Goal: Task Accomplishment & Management: Use online tool/utility

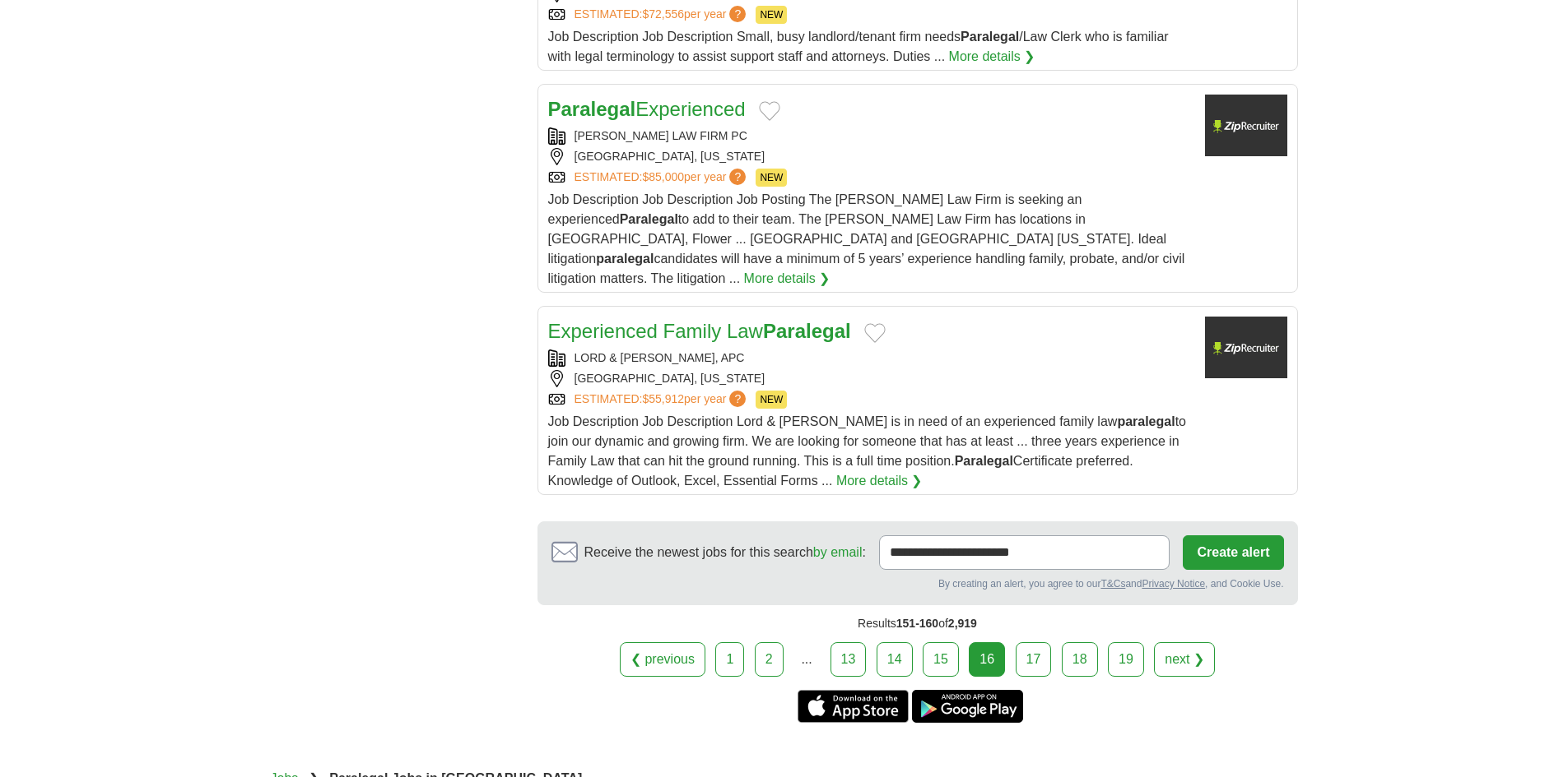
click at [815, 370] on div "[GEOGRAPHIC_DATA], [US_STATE]" at bounding box center [870, 379] width 644 height 17
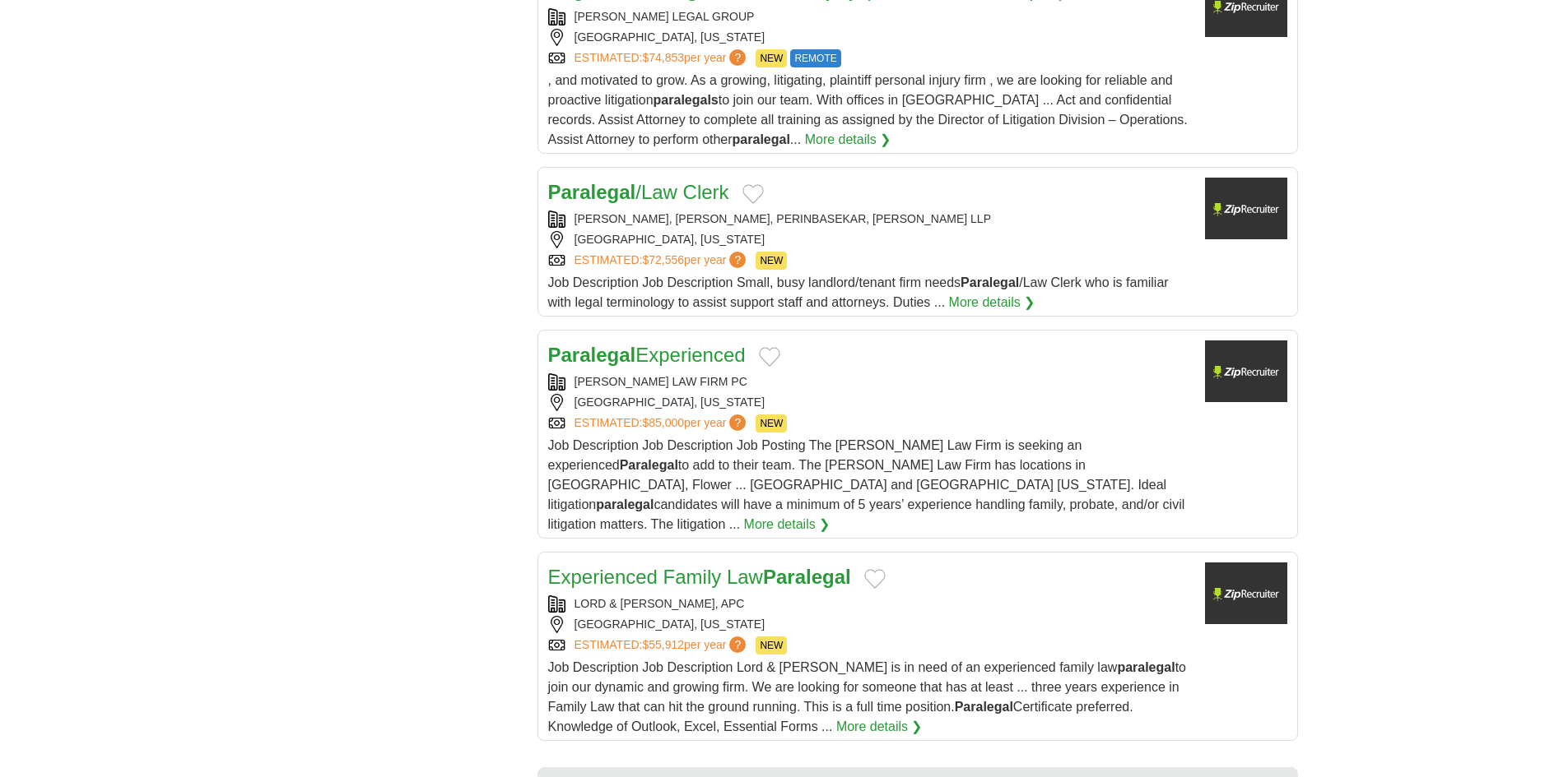
scroll to position [1645, 0]
click at [729, 395] on div "[GEOGRAPHIC_DATA], [US_STATE]" at bounding box center [870, 403] width 644 height 17
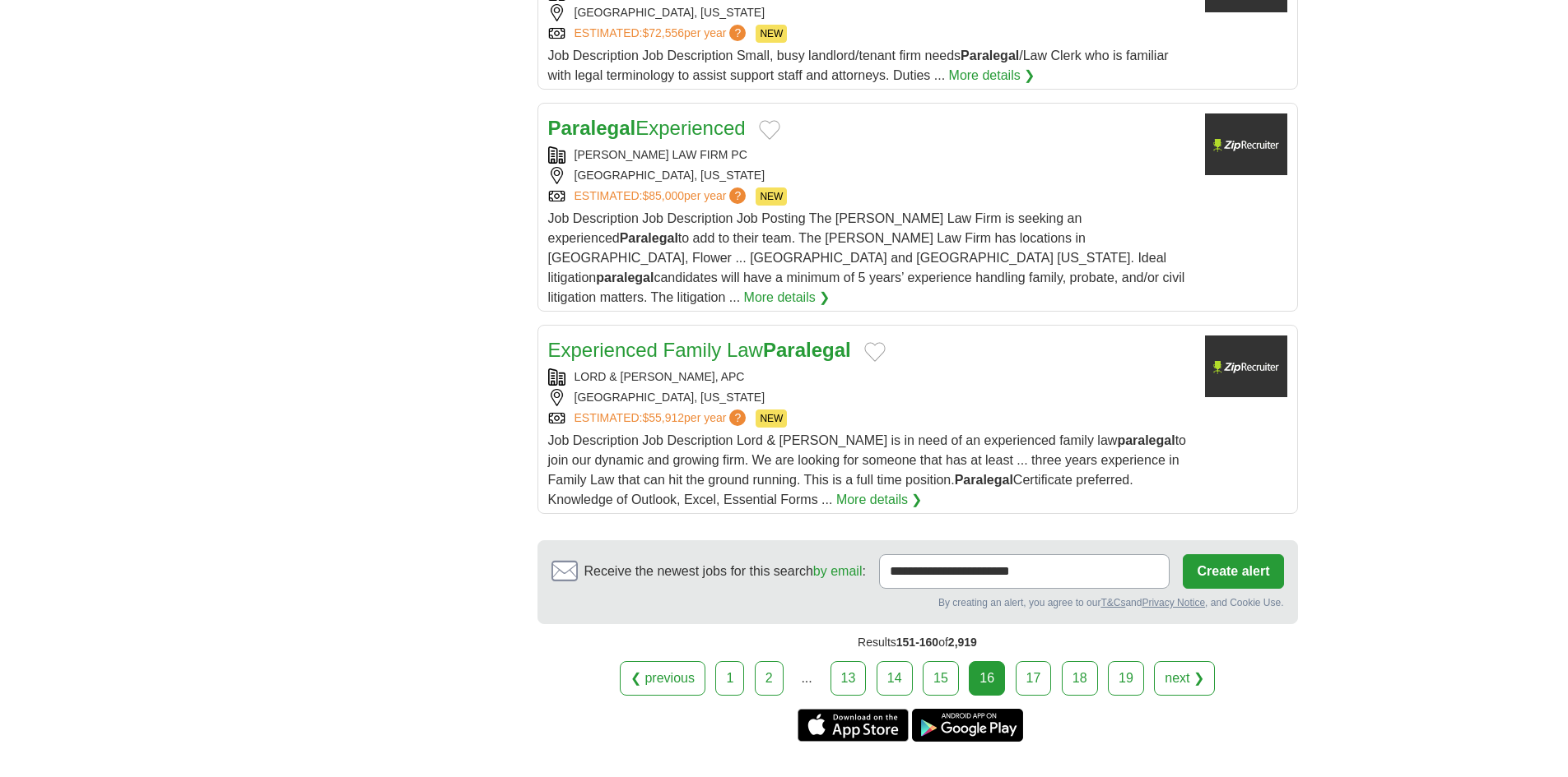
scroll to position [2084, 0]
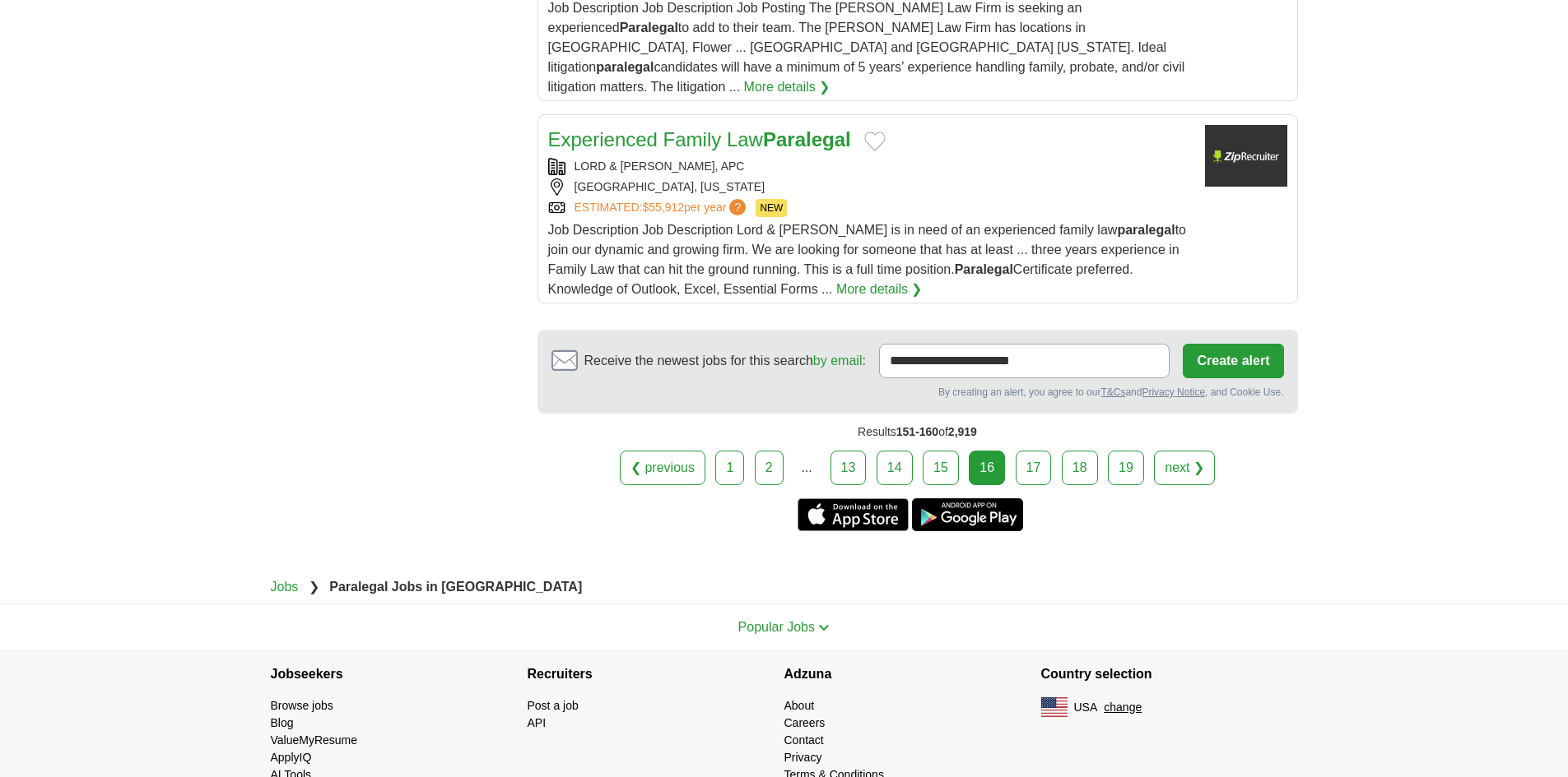
click at [1044, 451] on link "17" at bounding box center [1034, 468] width 36 height 35
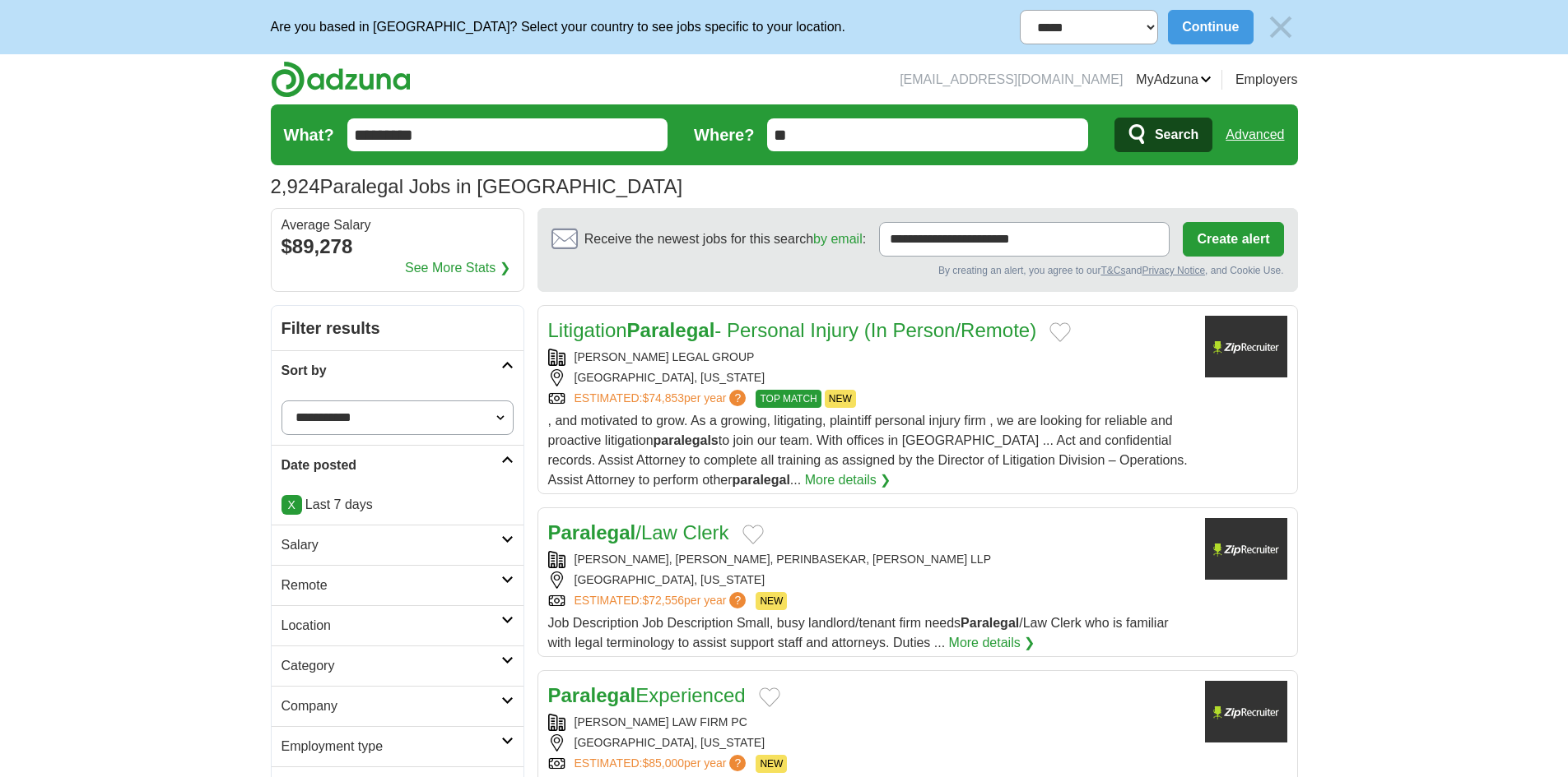
click at [816, 374] on div "[GEOGRAPHIC_DATA], [US_STATE]" at bounding box center [870, 378] width 644 height 17
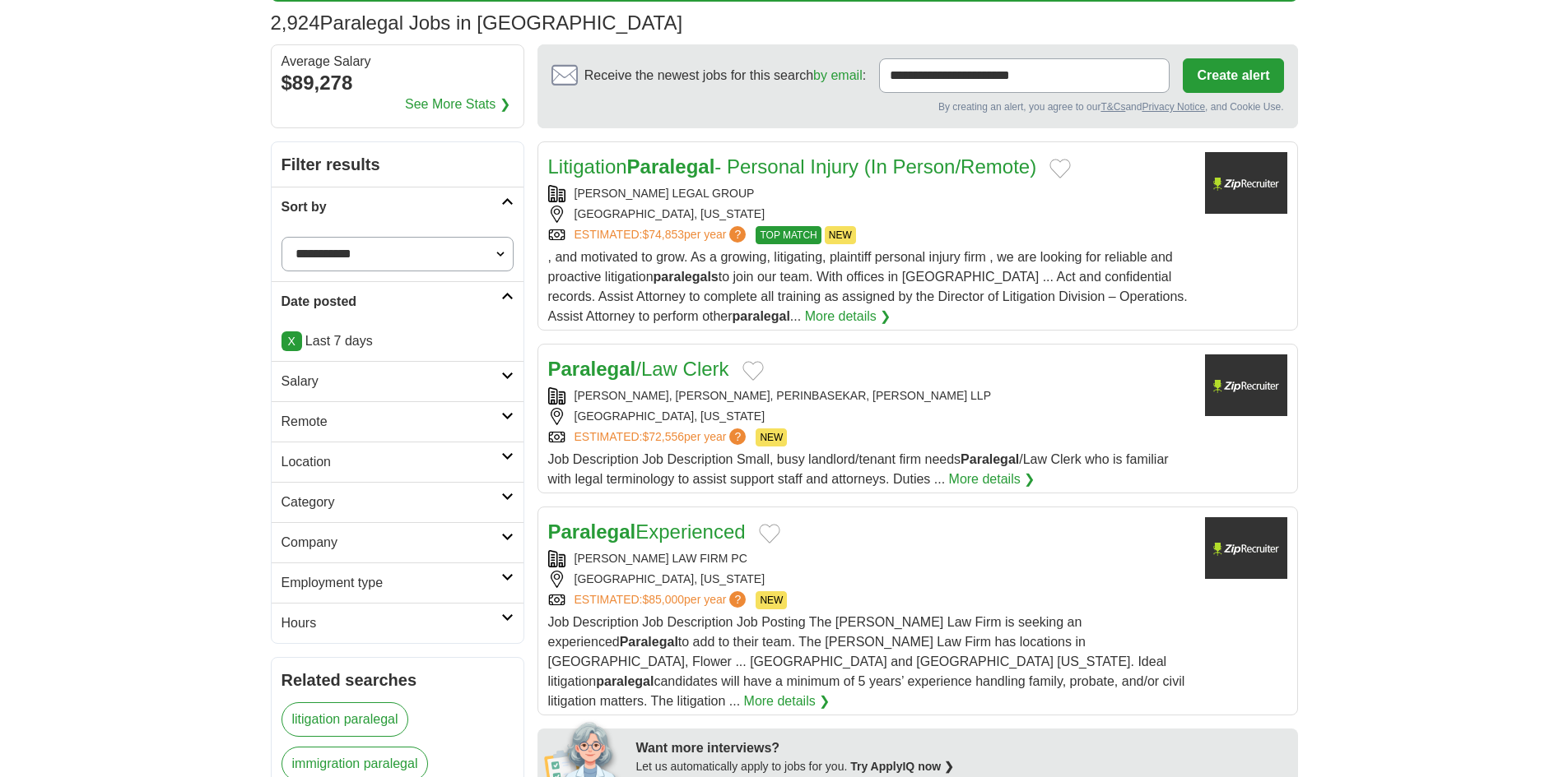
scroll to position [165, 0]
click at [917, 430] on div "ESTIMATED: $72,556 per year ? NEW" at bounding box center [870, 437] width 644 height 18
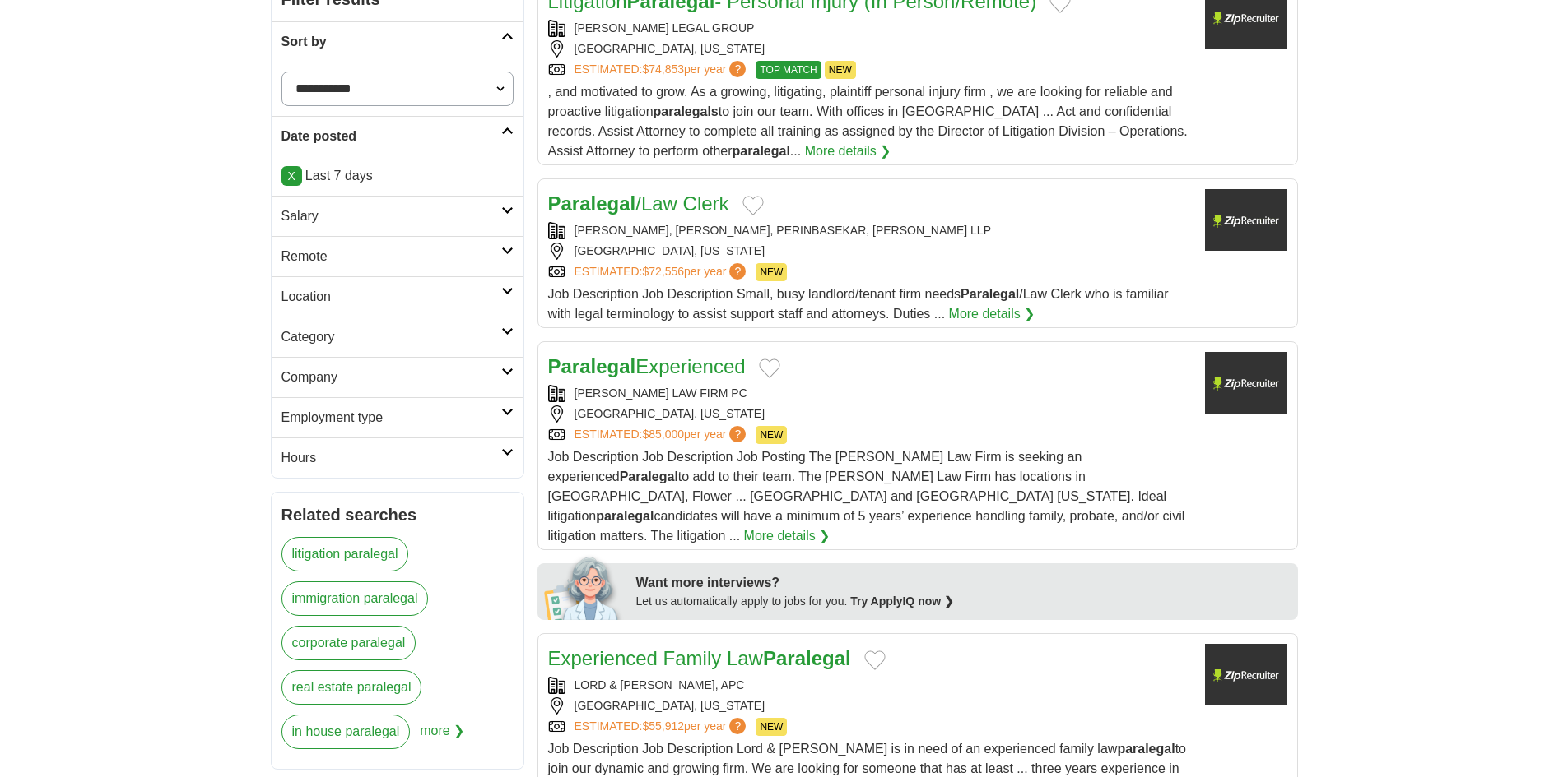
click at [832, 413] on div "[GEOGRAPHIC_DATA], [US_STATE]" at bounding box center [870, 414] width 644 height 17
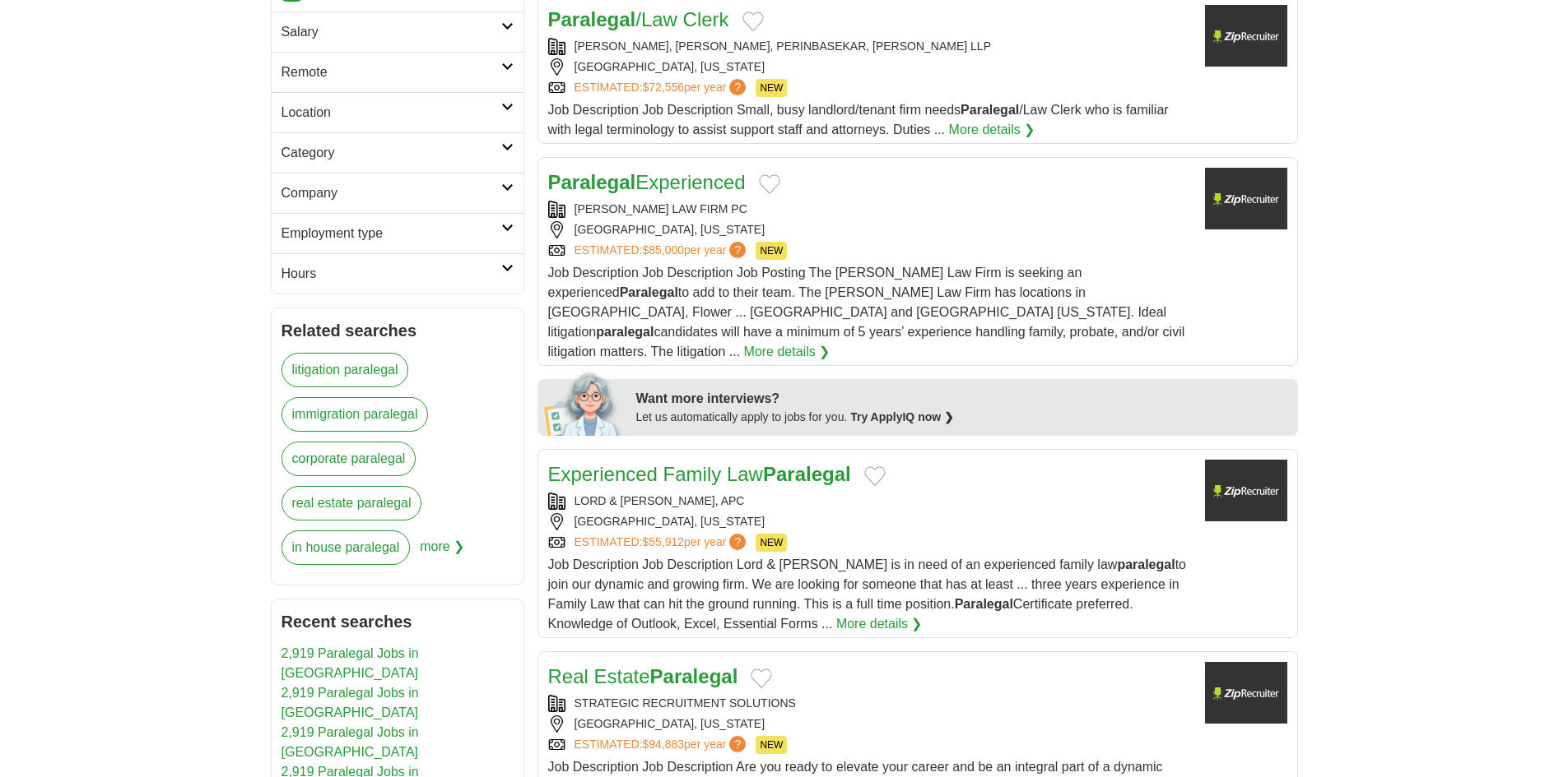
scroll to position [741, 0]
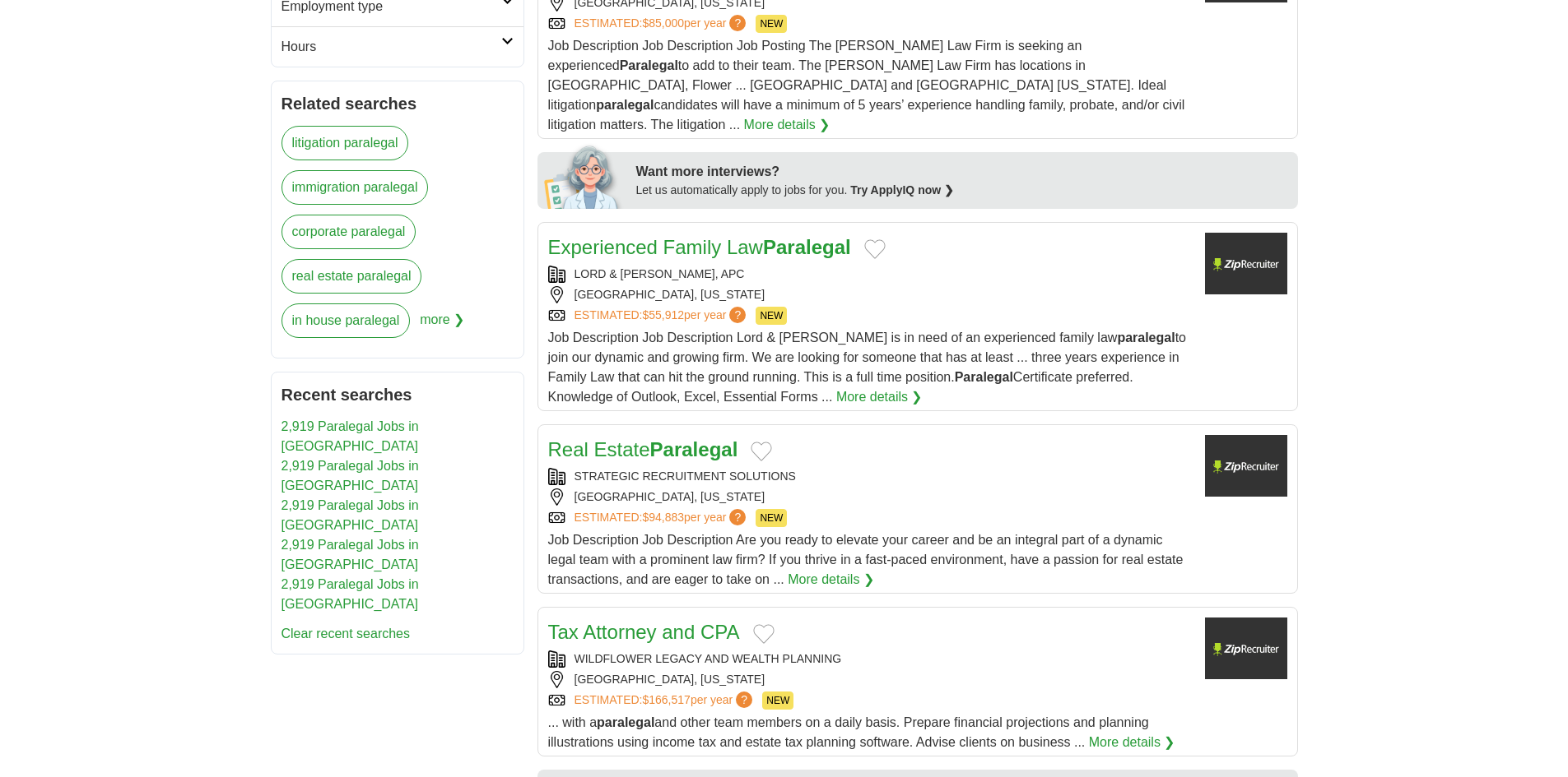
click at [876, 307] on div "ESTIMATED: $55,912 per year ? NEW" at bounding box center [870, 316] width 644 height 18
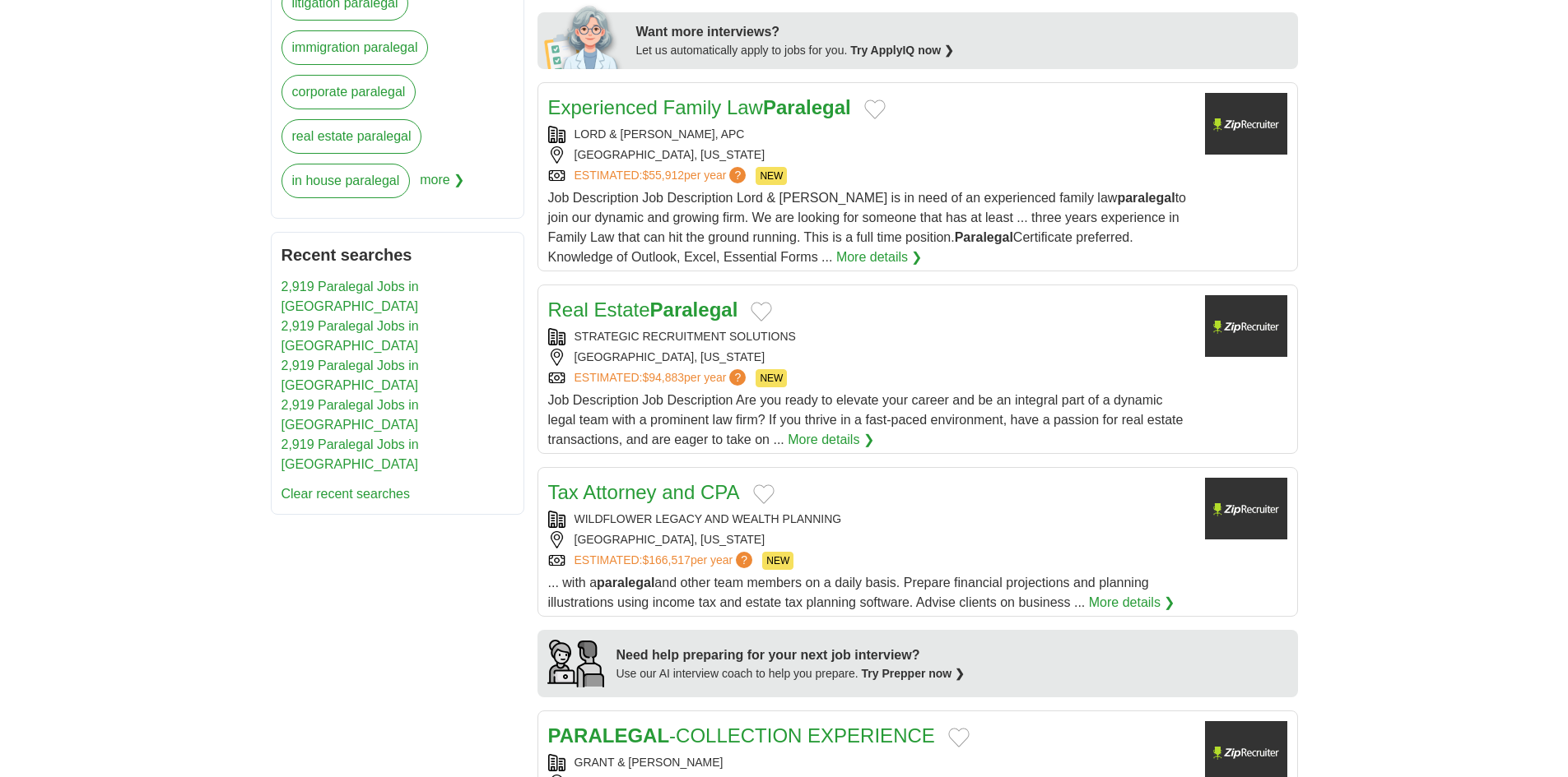
scroll to position [1069, 0]
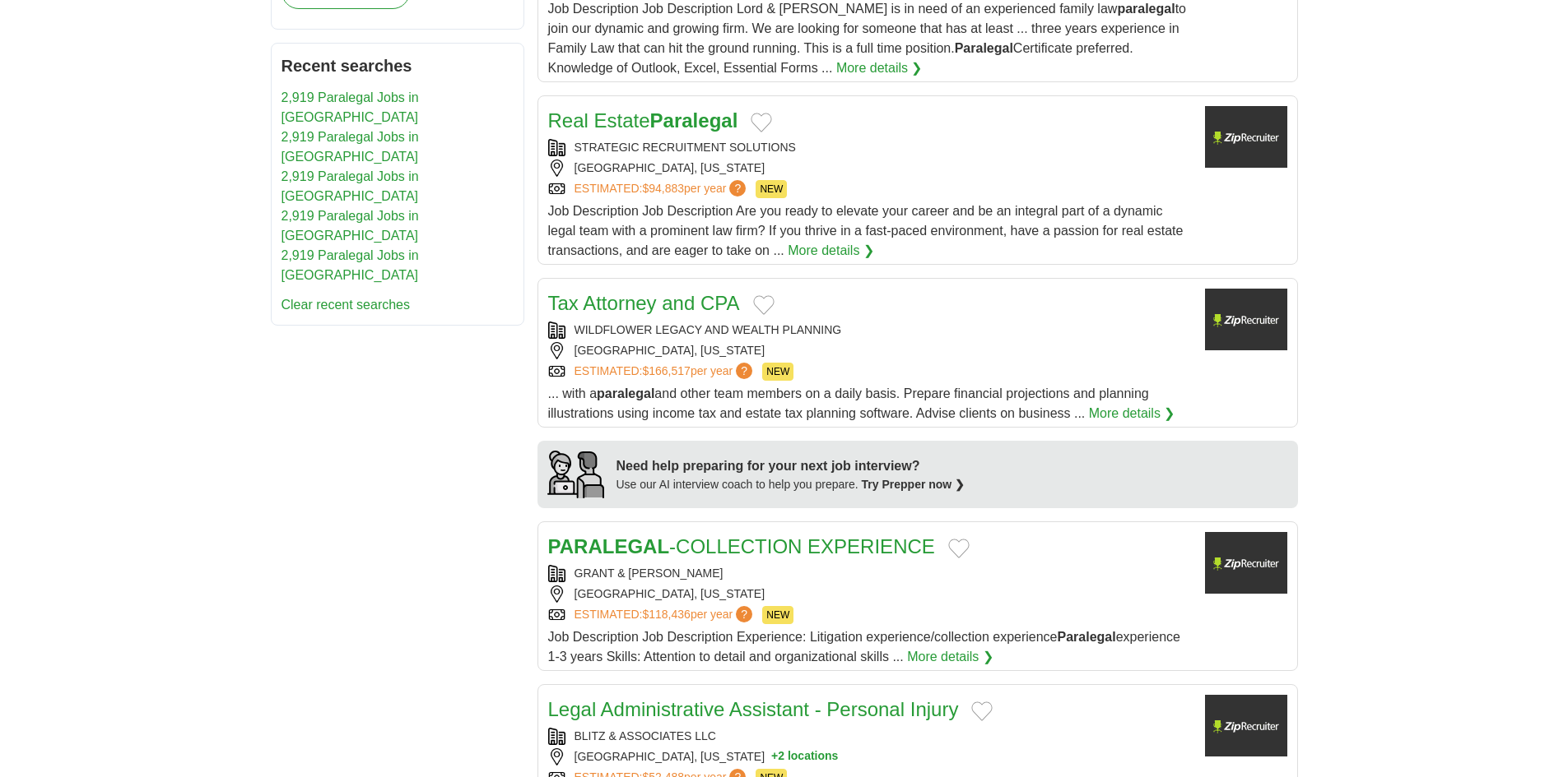
click at [893, 363] on div "ESTIMATED: $166,517 per year ? NEW" at bounding box center [870, 372] width 644 height 18
click at [840, 586] on div "AGOURA HILLS, CALIFORNIA" at bounding box center [870, 594] width 644 height 17
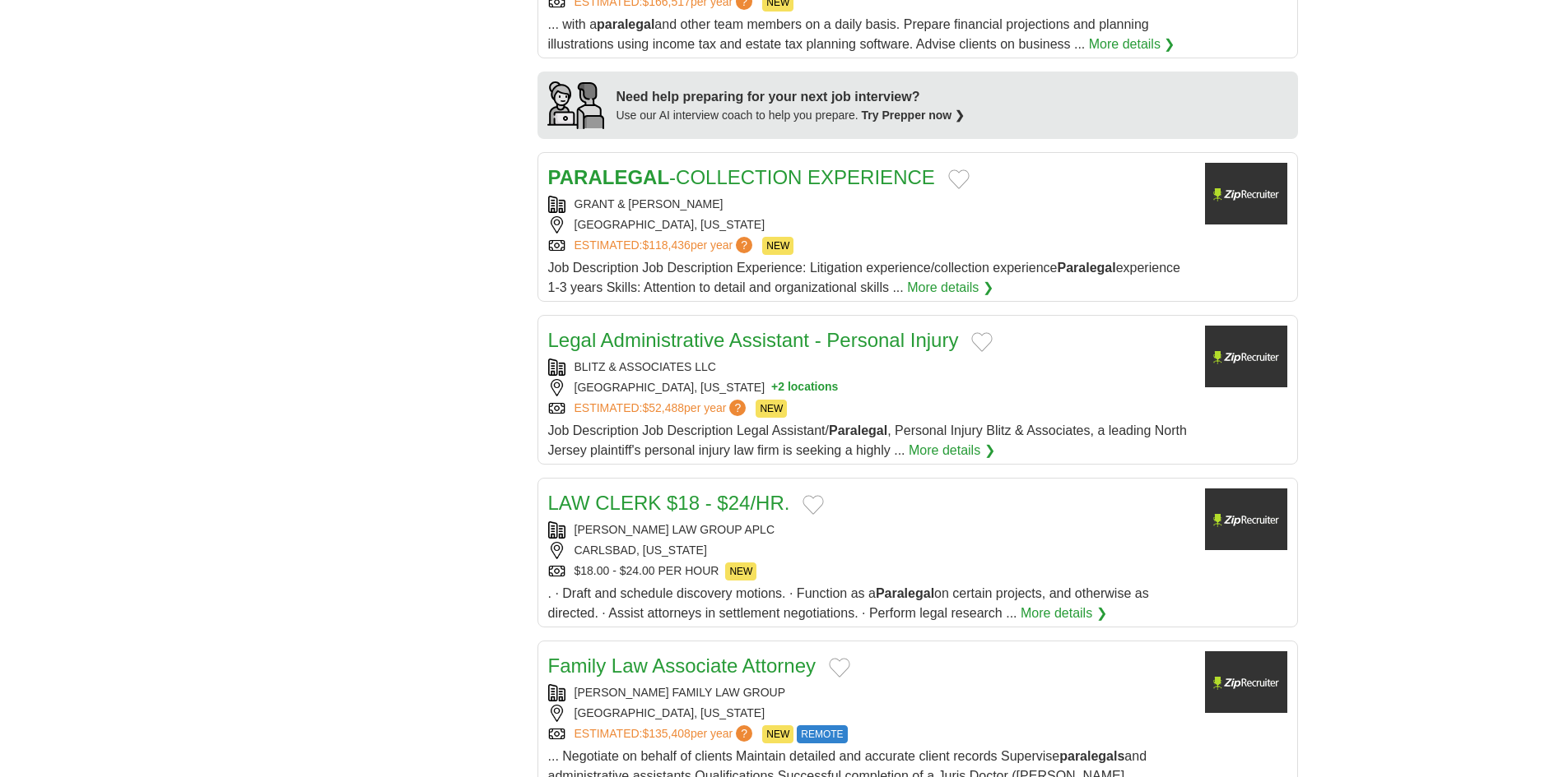
scroll to position [1645, 0]
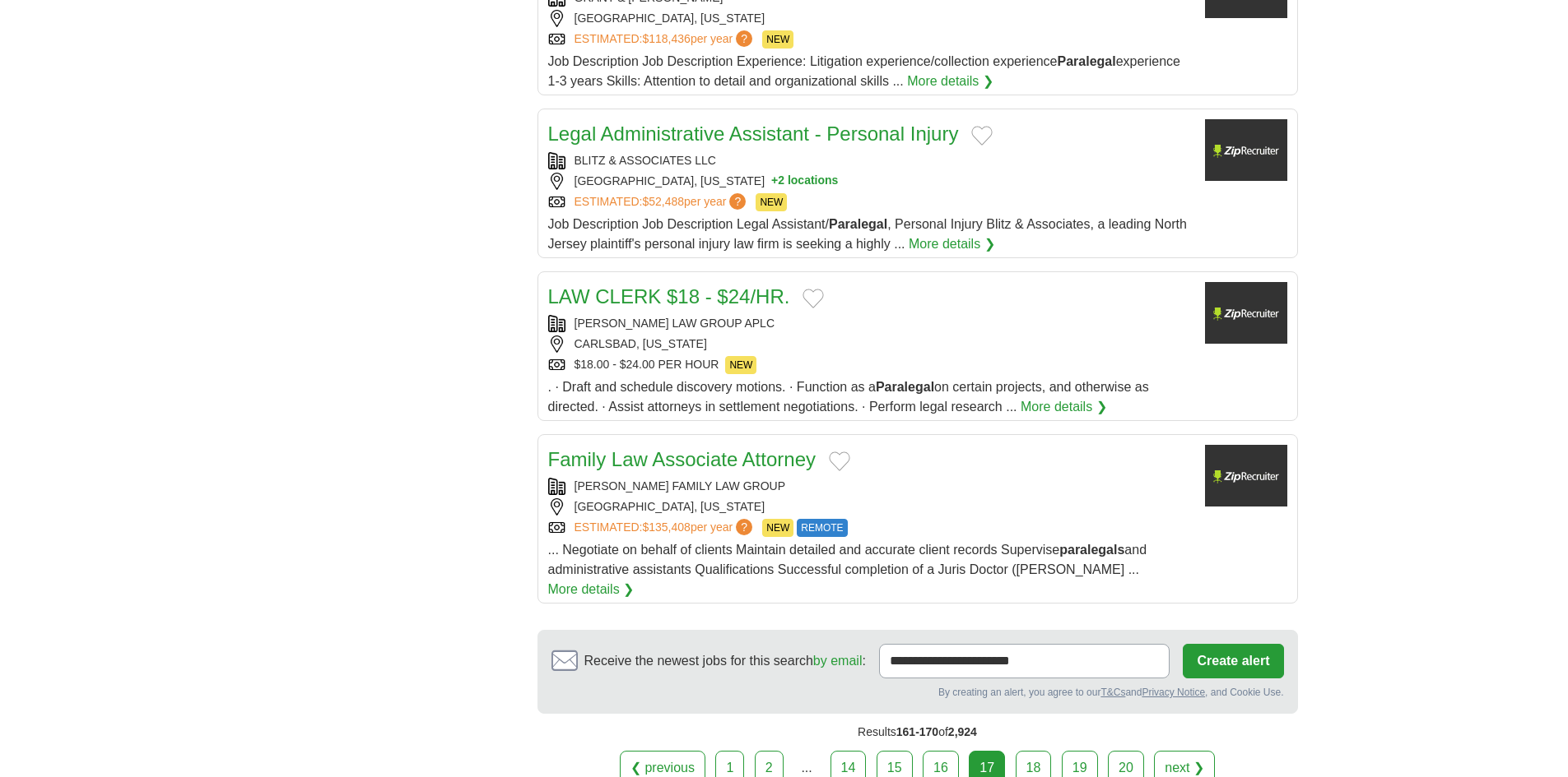
click at [913, 499] on div "SAN DIEGO, CALIFORNIA" at bounding box center [870, 507] width 644 height 17
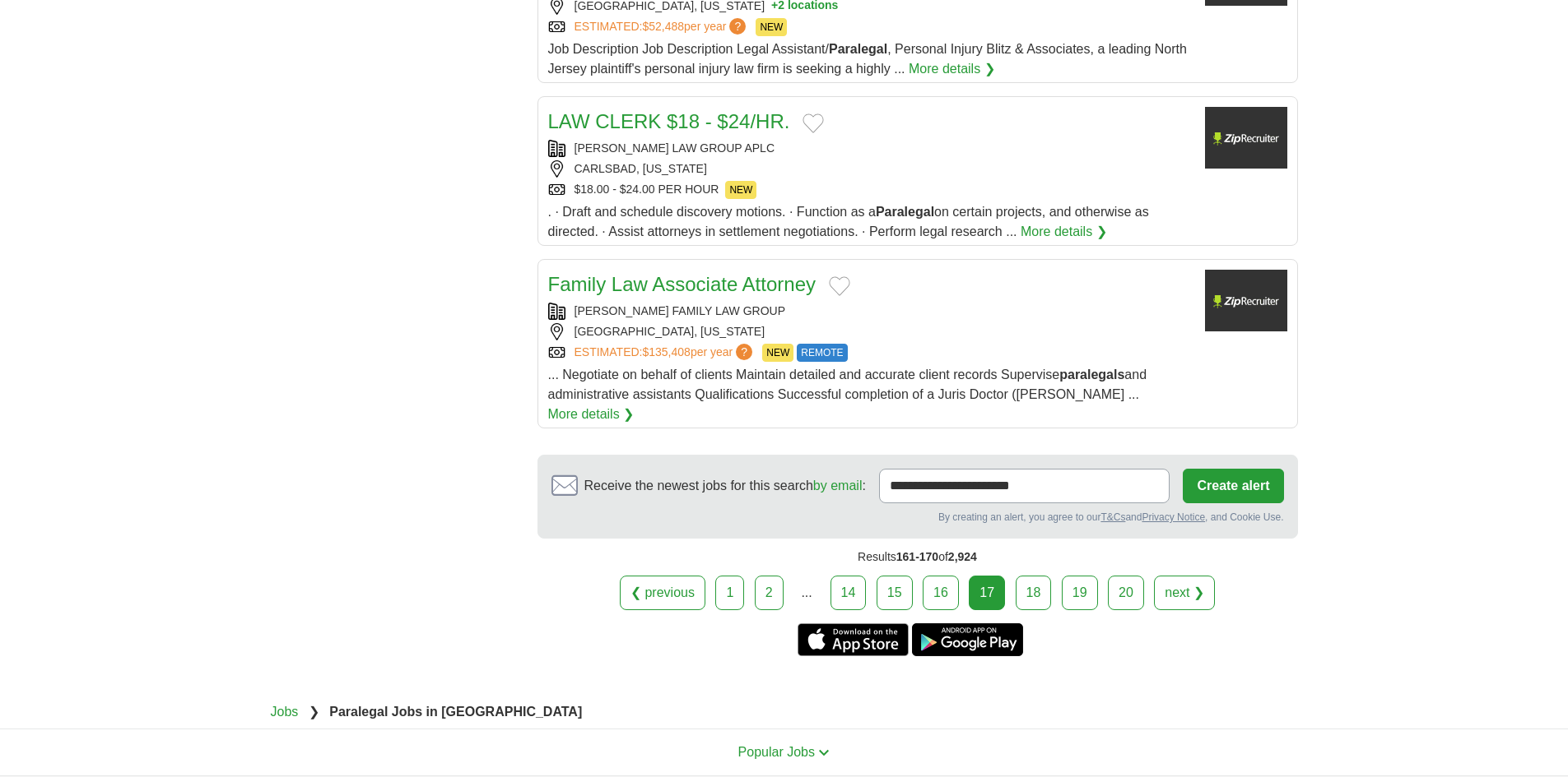
scroll to position [1946, 0]
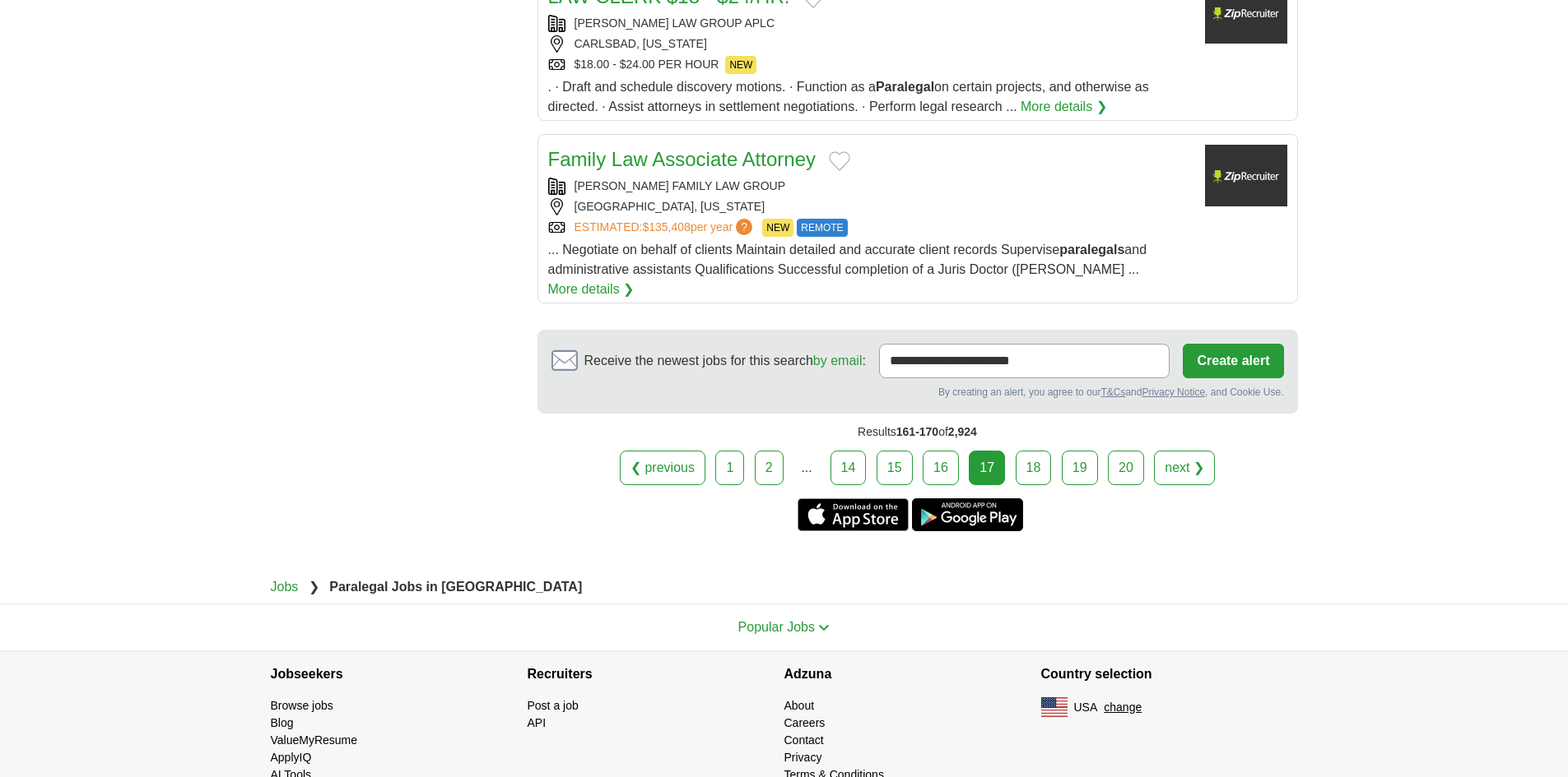
click at [1024, 451] on link "18" at bounding box center [1034, 468] width 36 height 35
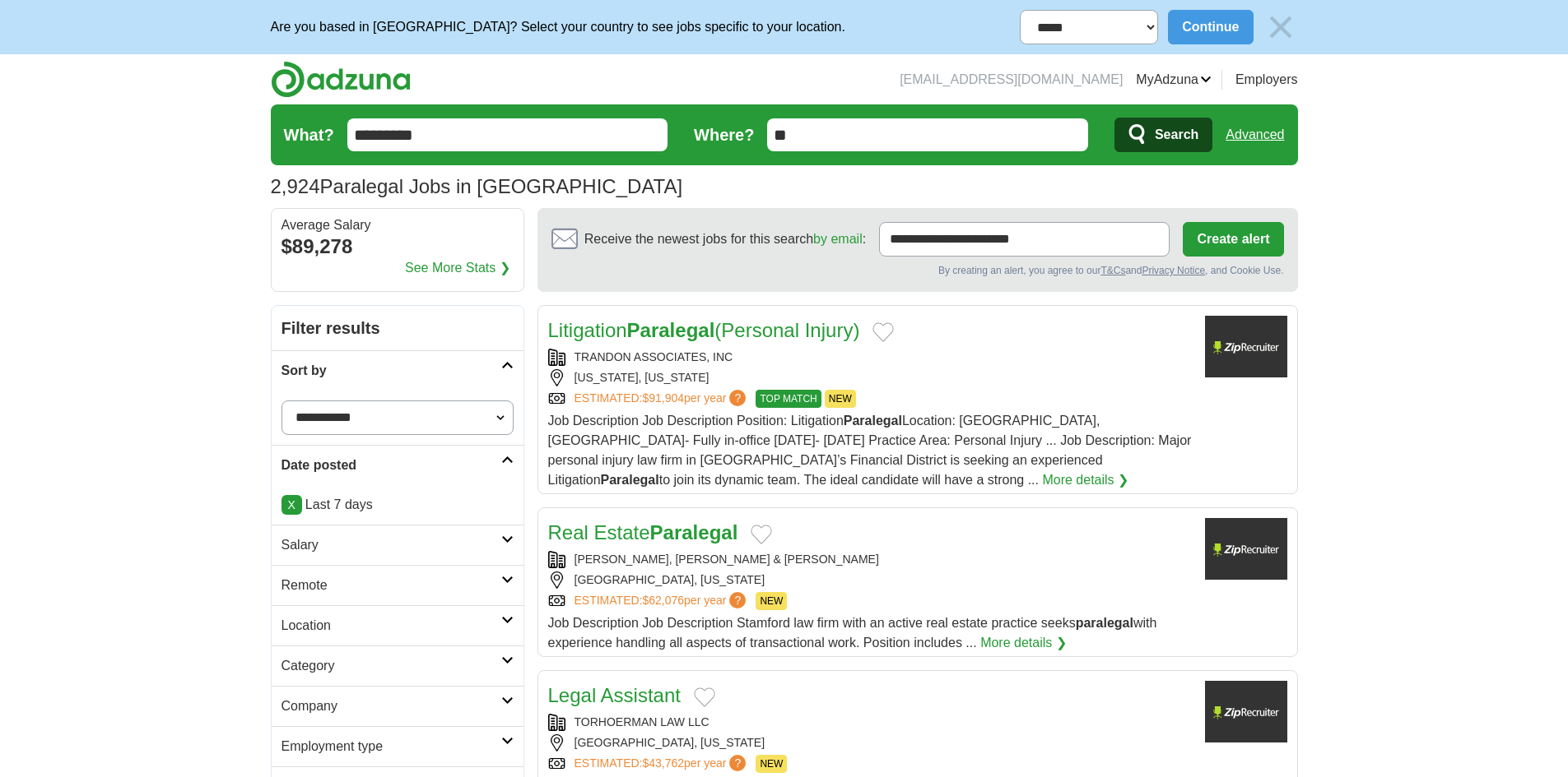
click at [836, 565] on div "CACACE, TUSCH & SANTAGATA" at bounding box center [870, 560] width 644 height 17
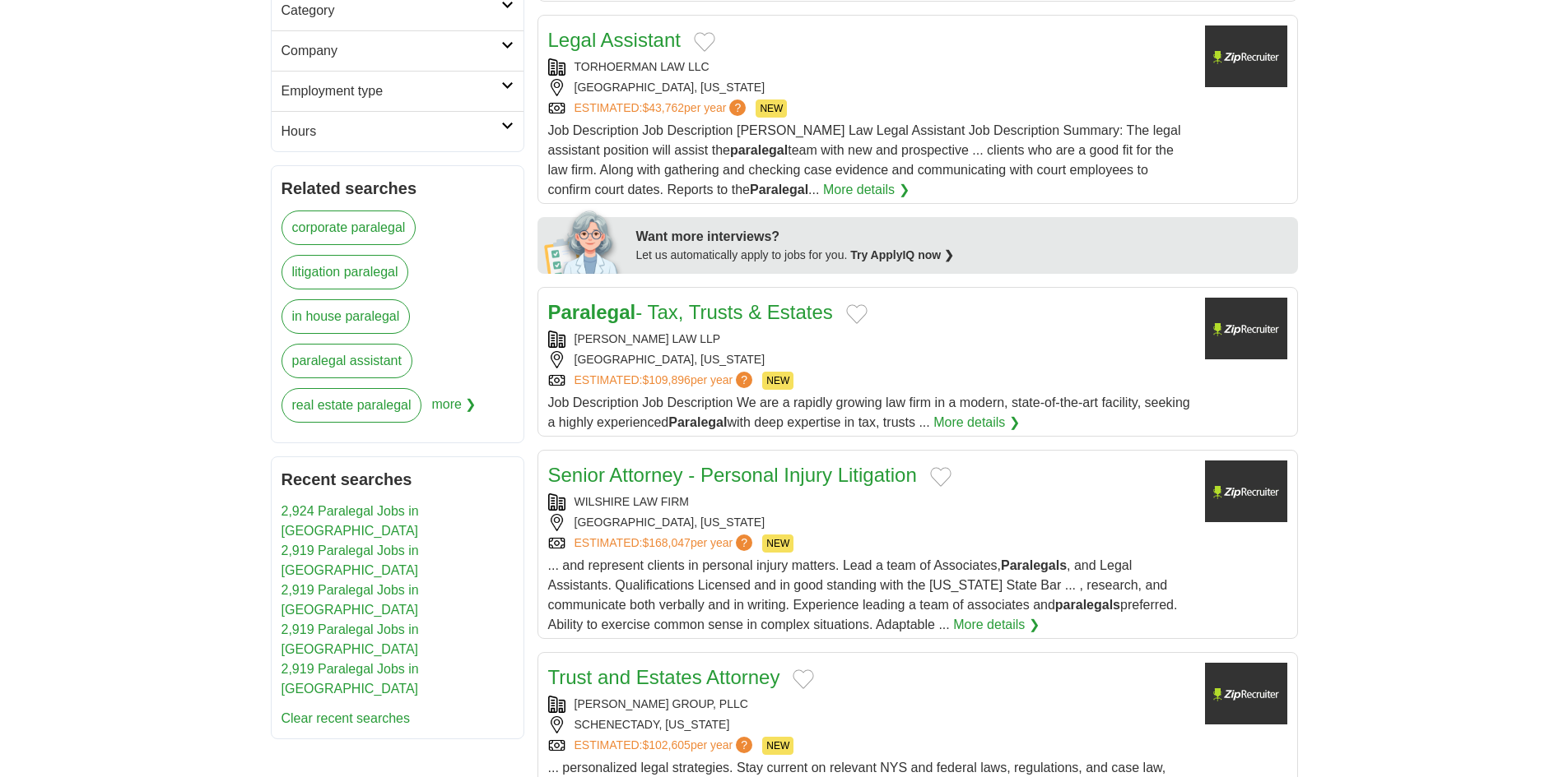
scroll to position [658, 0]
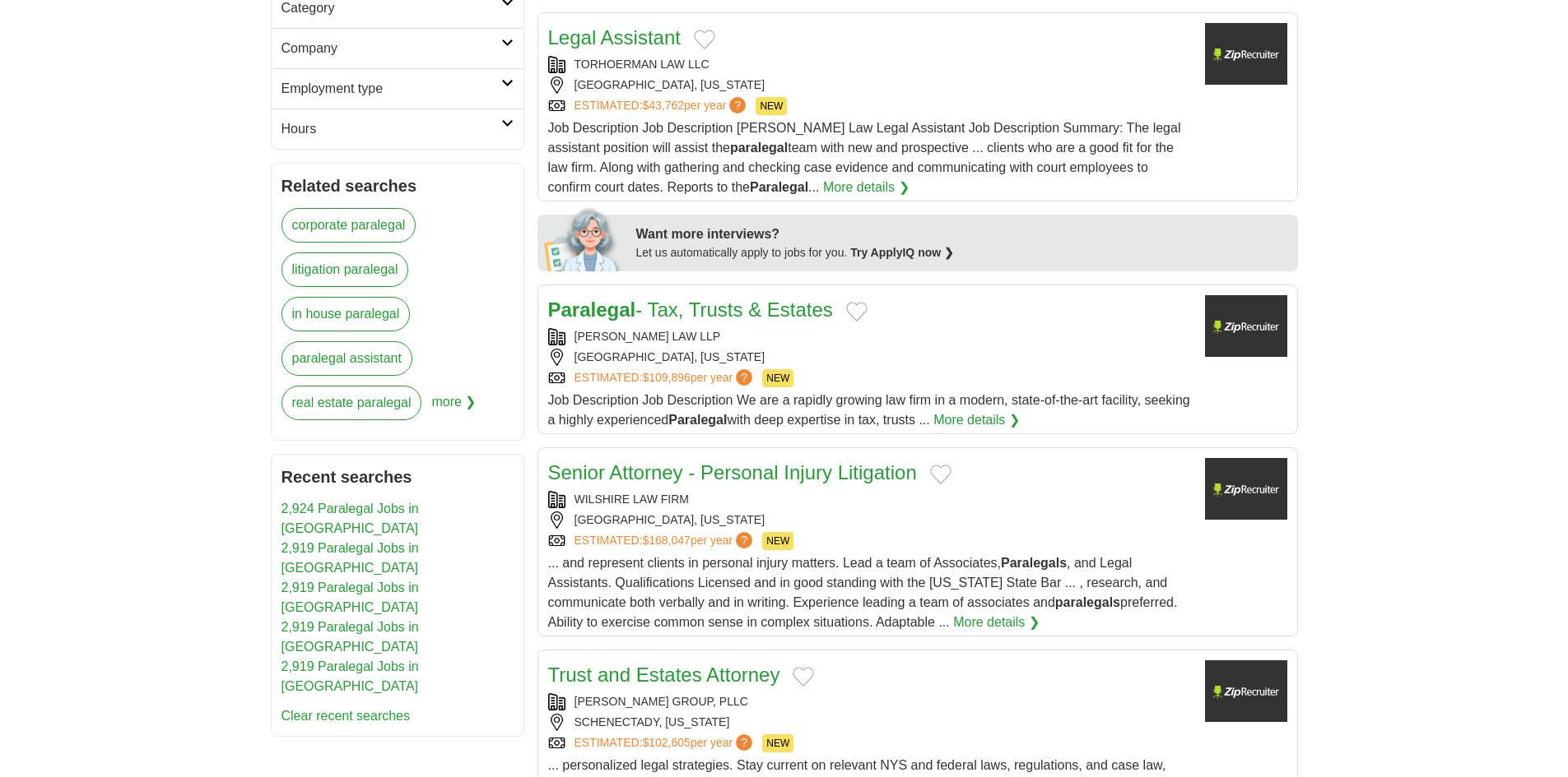
click at [854, 370] on div "ESTIMATED: $109,896 per year ? NEW" at bounding box center [870, 379] width 644 height 18
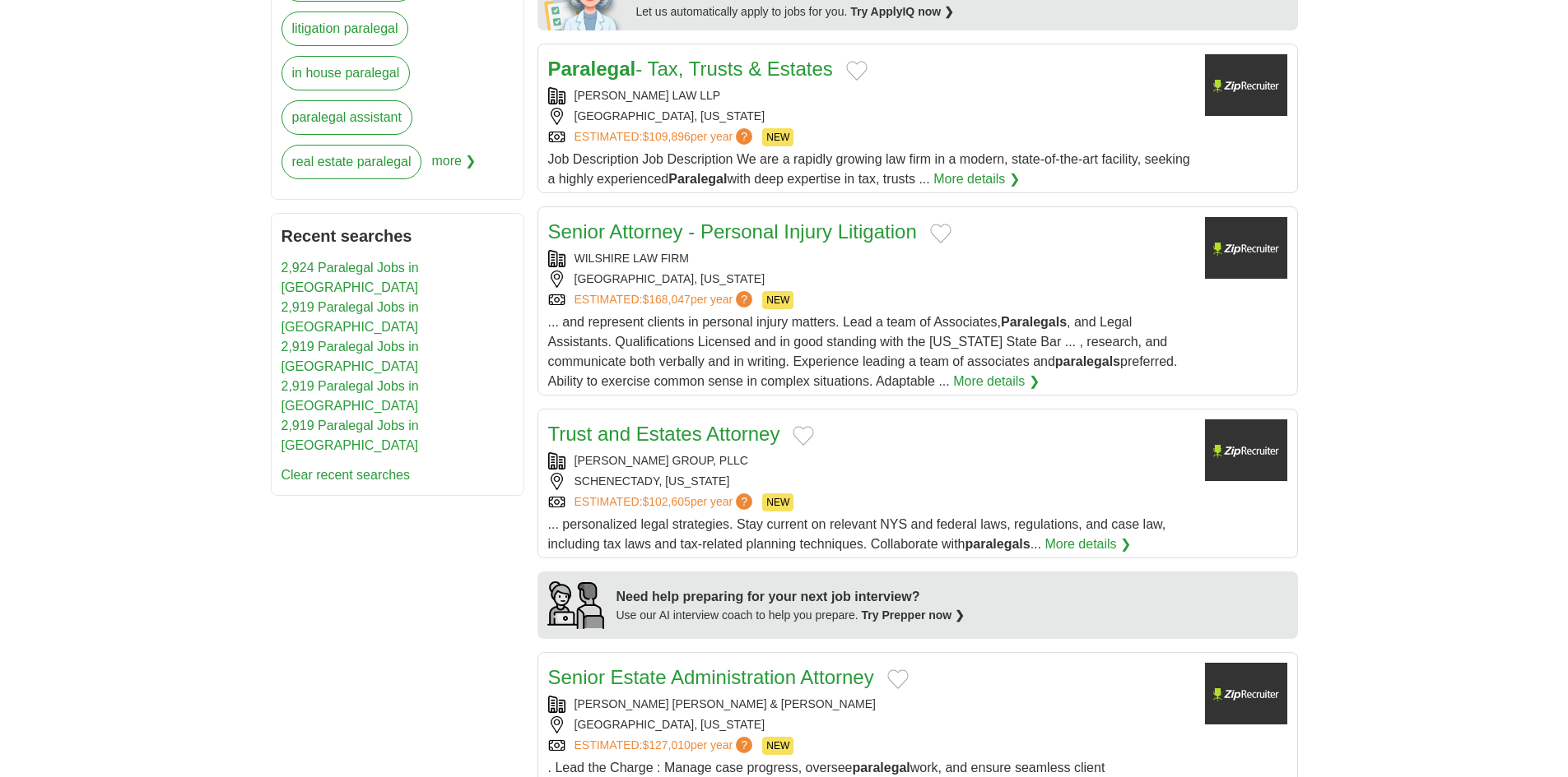
scroll to position [905, 0]
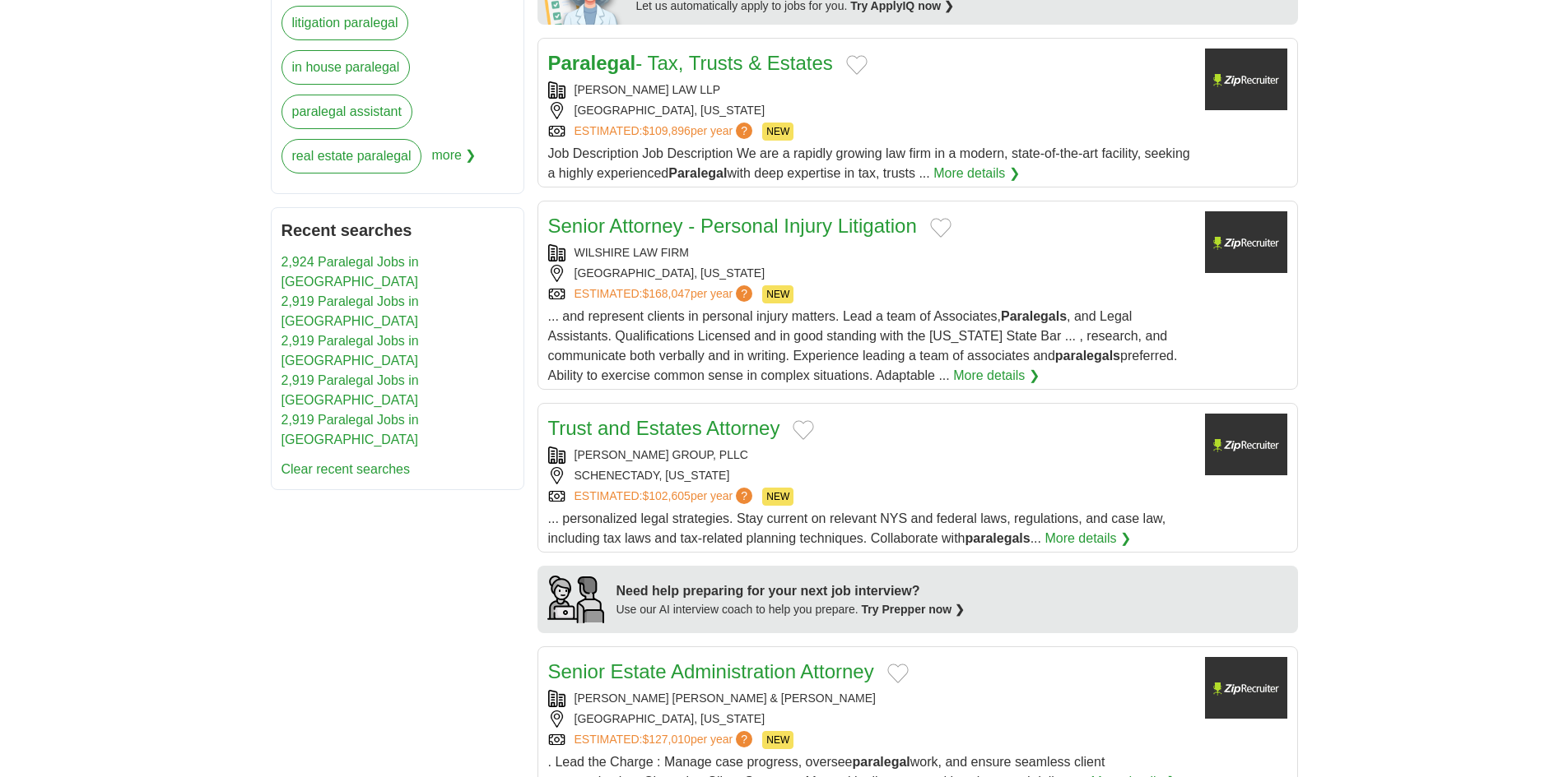
click at [858, 277] on div "LOS ANGELES, CALIFORNIA" at bounding box center [870, 273] width 644 height 17
click at [841, 472] on div "SCHENECTADY, NEW YORK" at bounding box center [870, 476] width 644 height 17
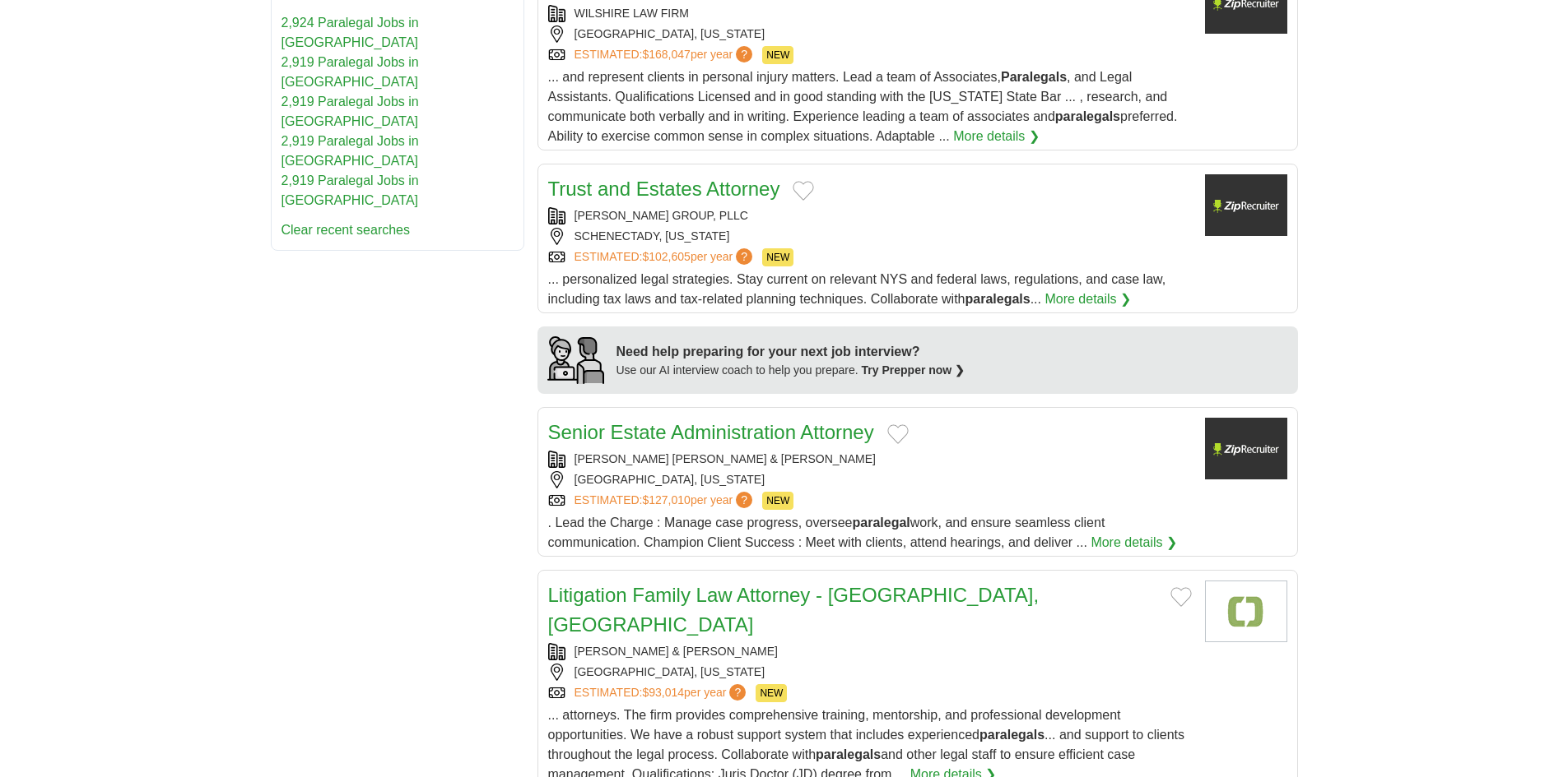
scroll to position [1152, 0]
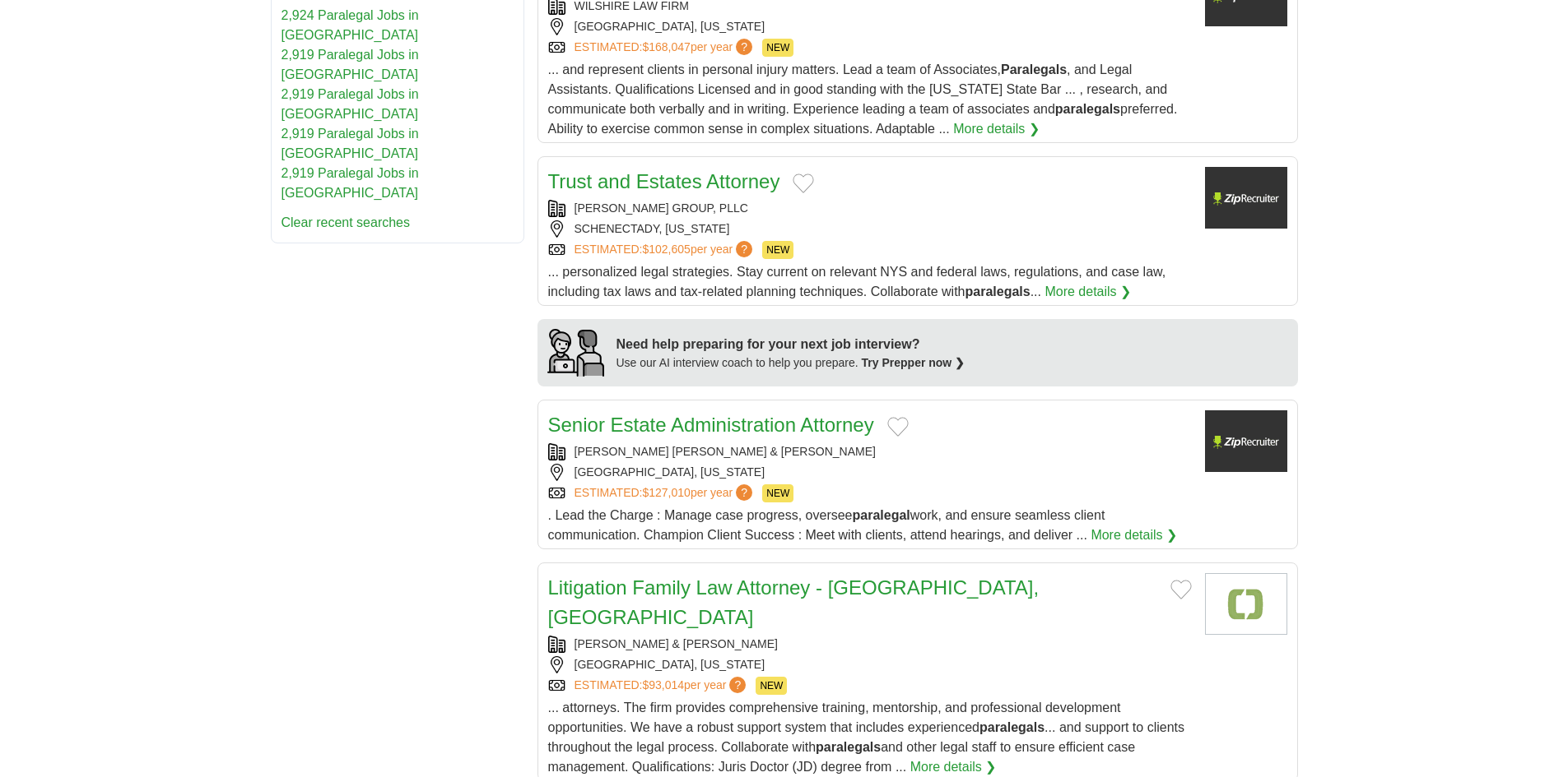
click at [894, 470] on div "WILLIAMSPORT, PENNSYLVANIA" at bounding box center [870, 472] width 644 height 17
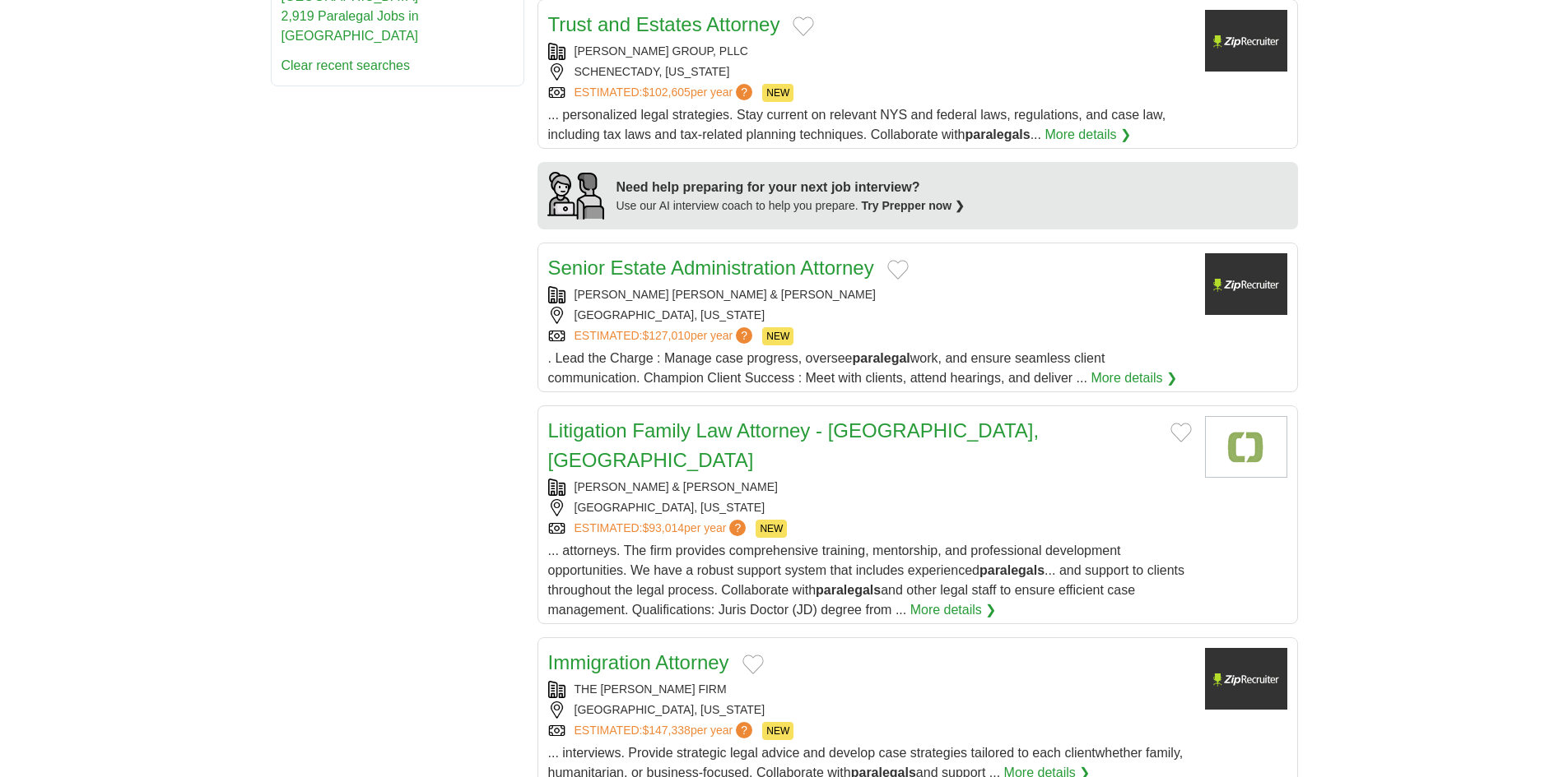
scroll to position [1481, 0]
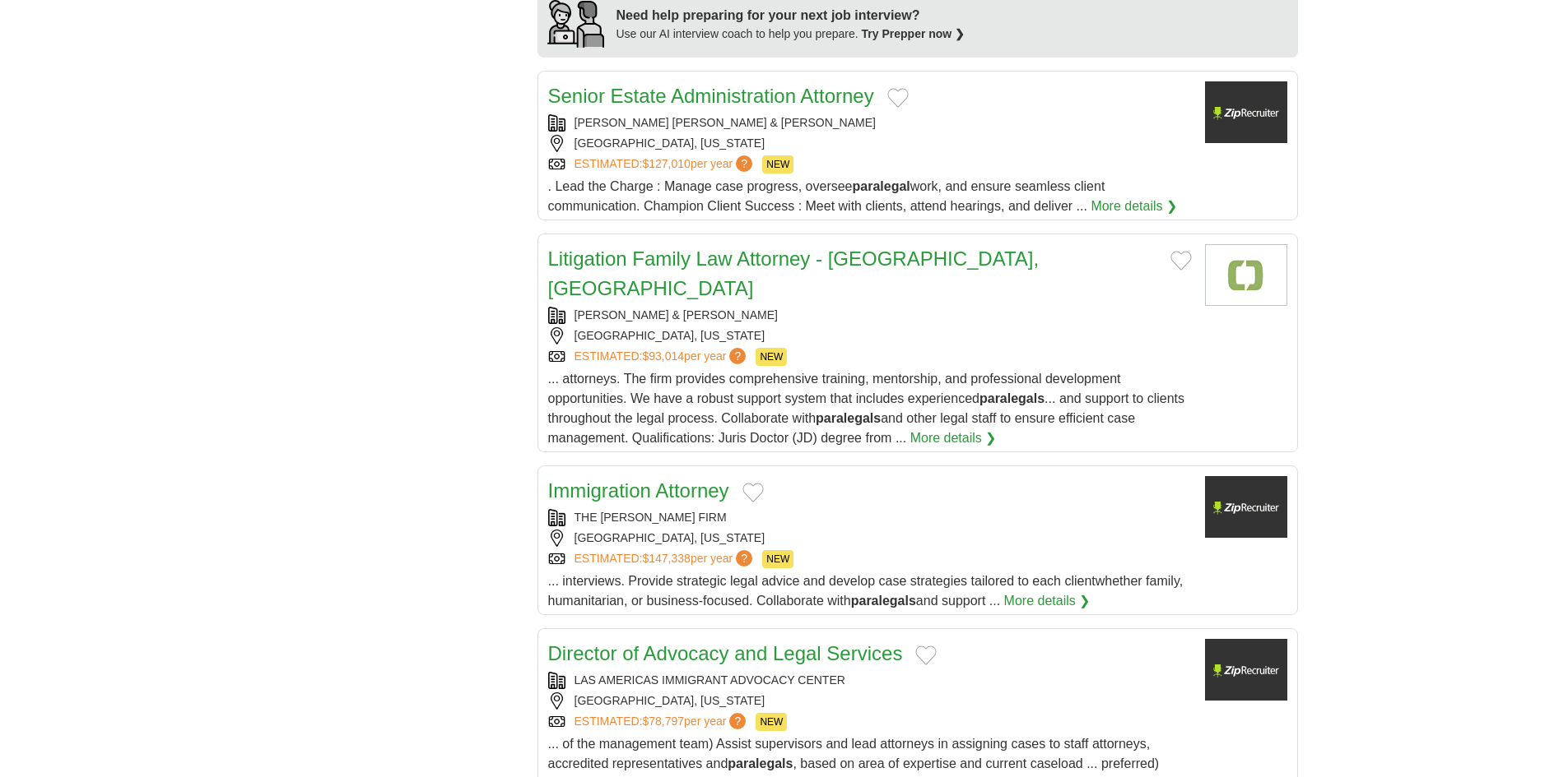
click at [835, 328] on div "BALTIMORE, MARYLAND" at bounding box center [870, 336] width 644 height 17
click at [832, 509] on div "THE JURADO FIRM LONG BEACH, CALIFORNIA ESTIMATED: $147,338 per year ? NEW" at bounding box center [870, 539] width 644 height 59
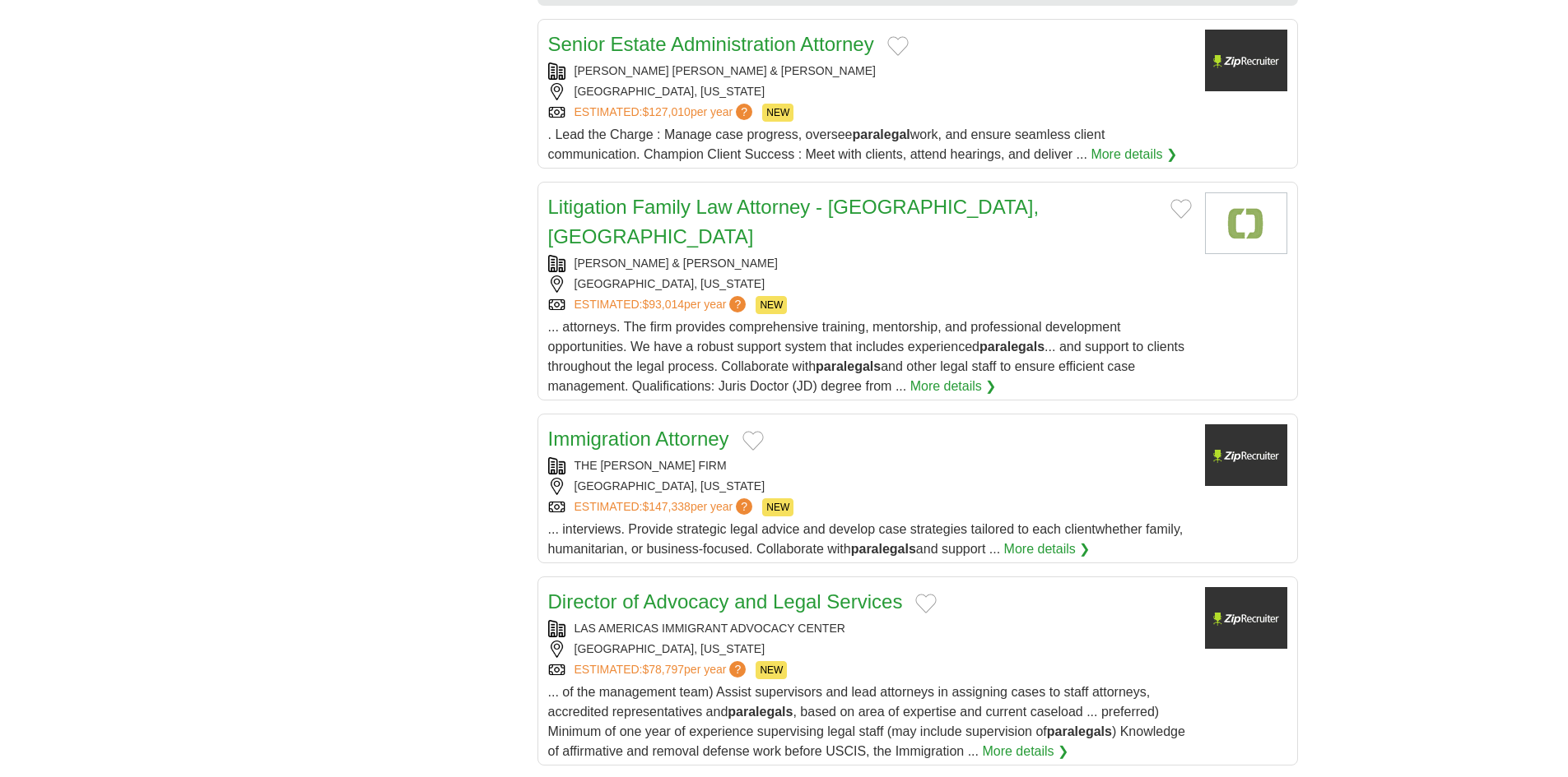
scroll to position [1728, 0]
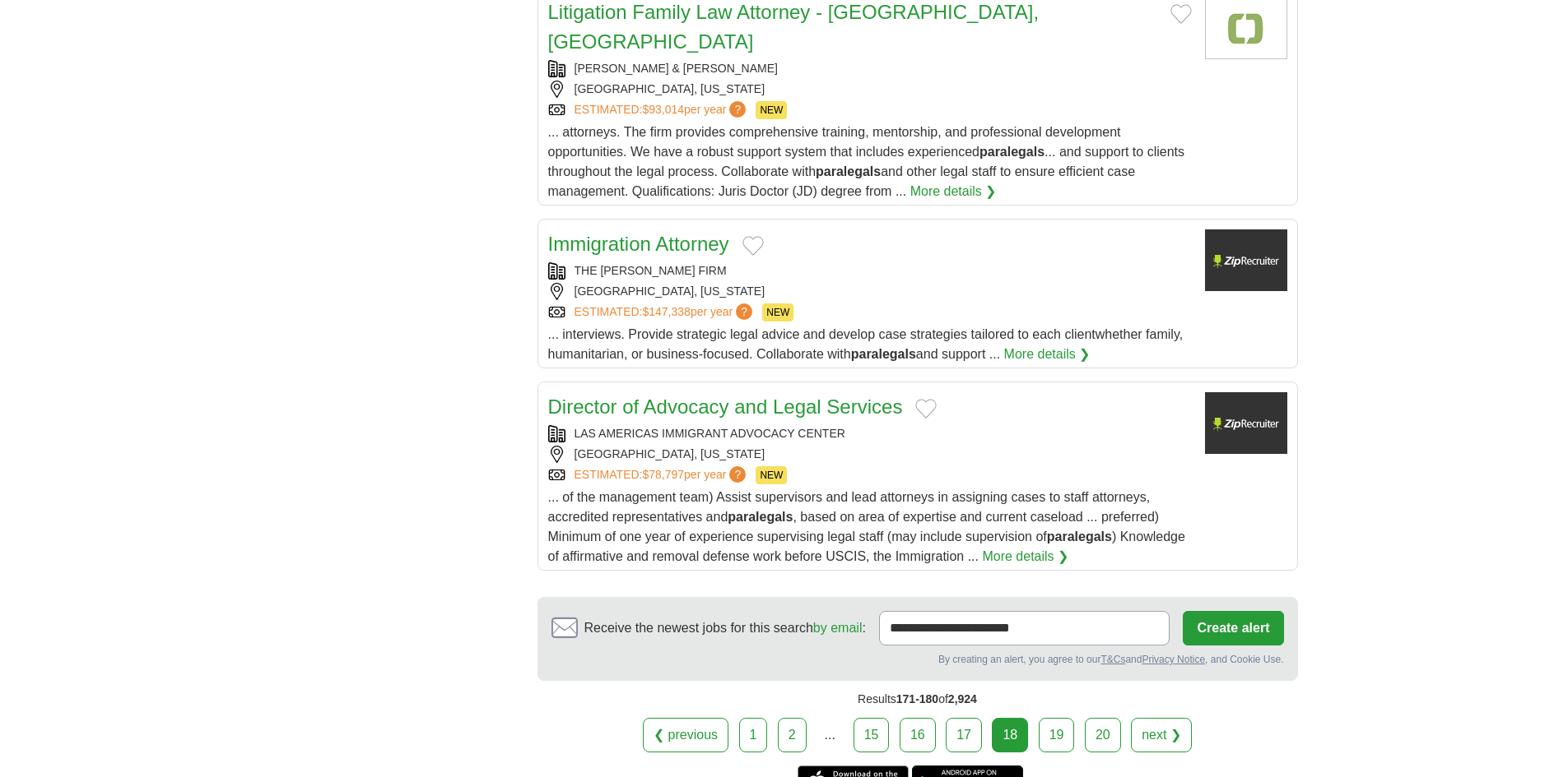
click at [950, 467] on div "ESTIMATED: $78,797 per year ? NEW" at bounding box center [870, 476] width 644 height 18
click at [1058, 719] on link "19" at bounding box center [1057, 736] width 36 height 35
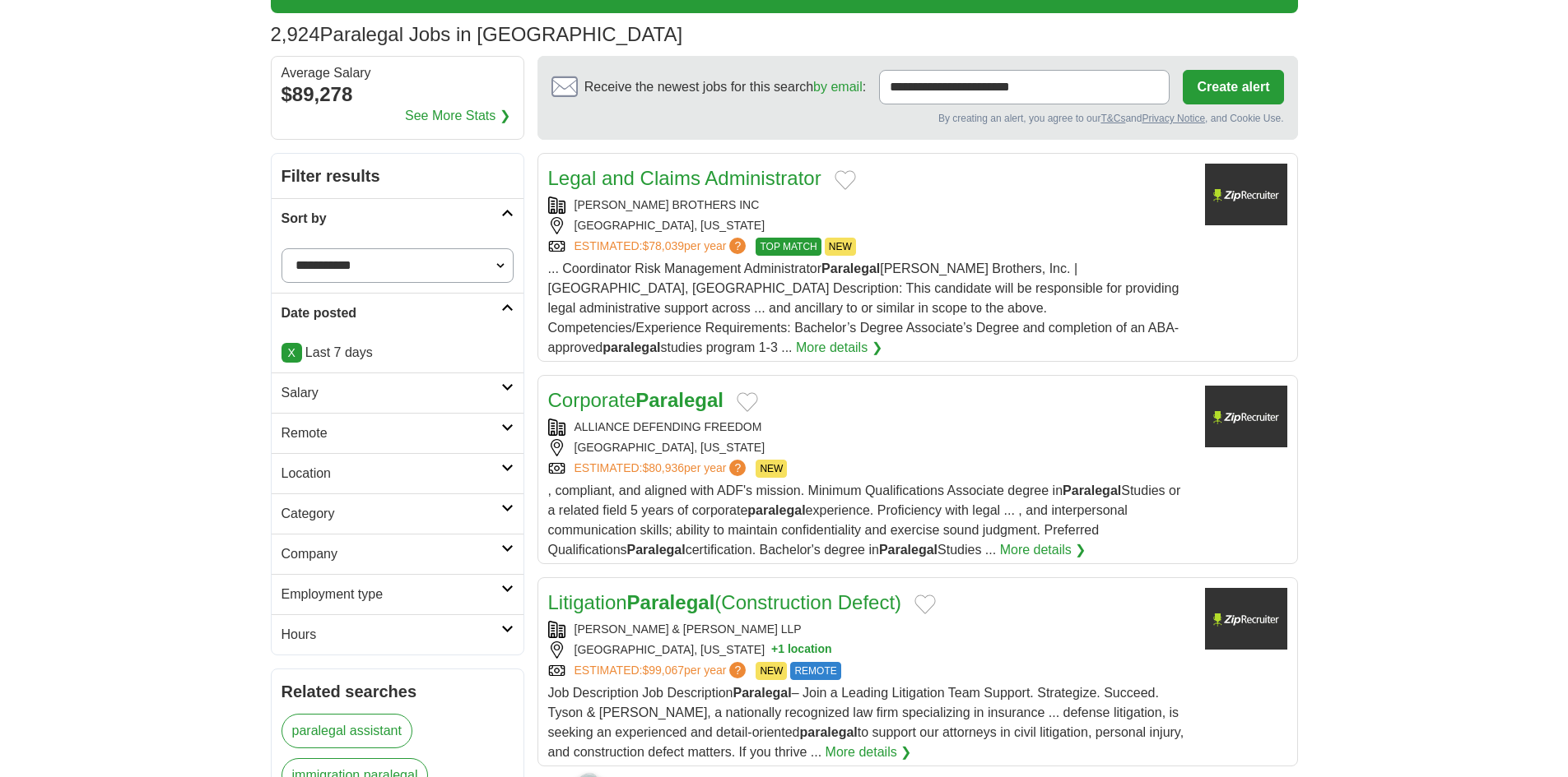
scroll to position [329, 0]
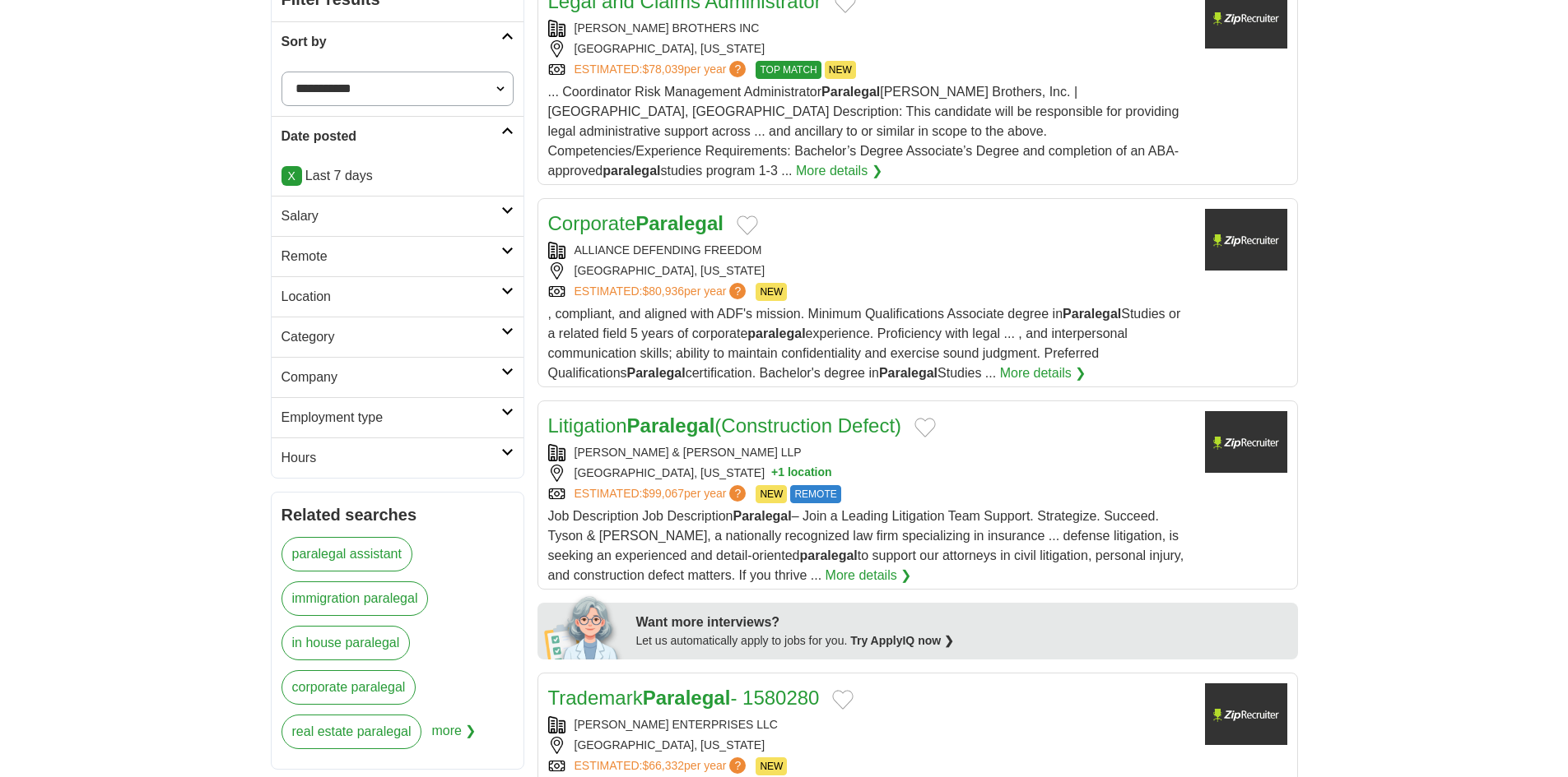
click at [818, 242] on div "ALLIANCE DEFENDING FREEDOM" at bounding box center [870, 250] width 644 height 17
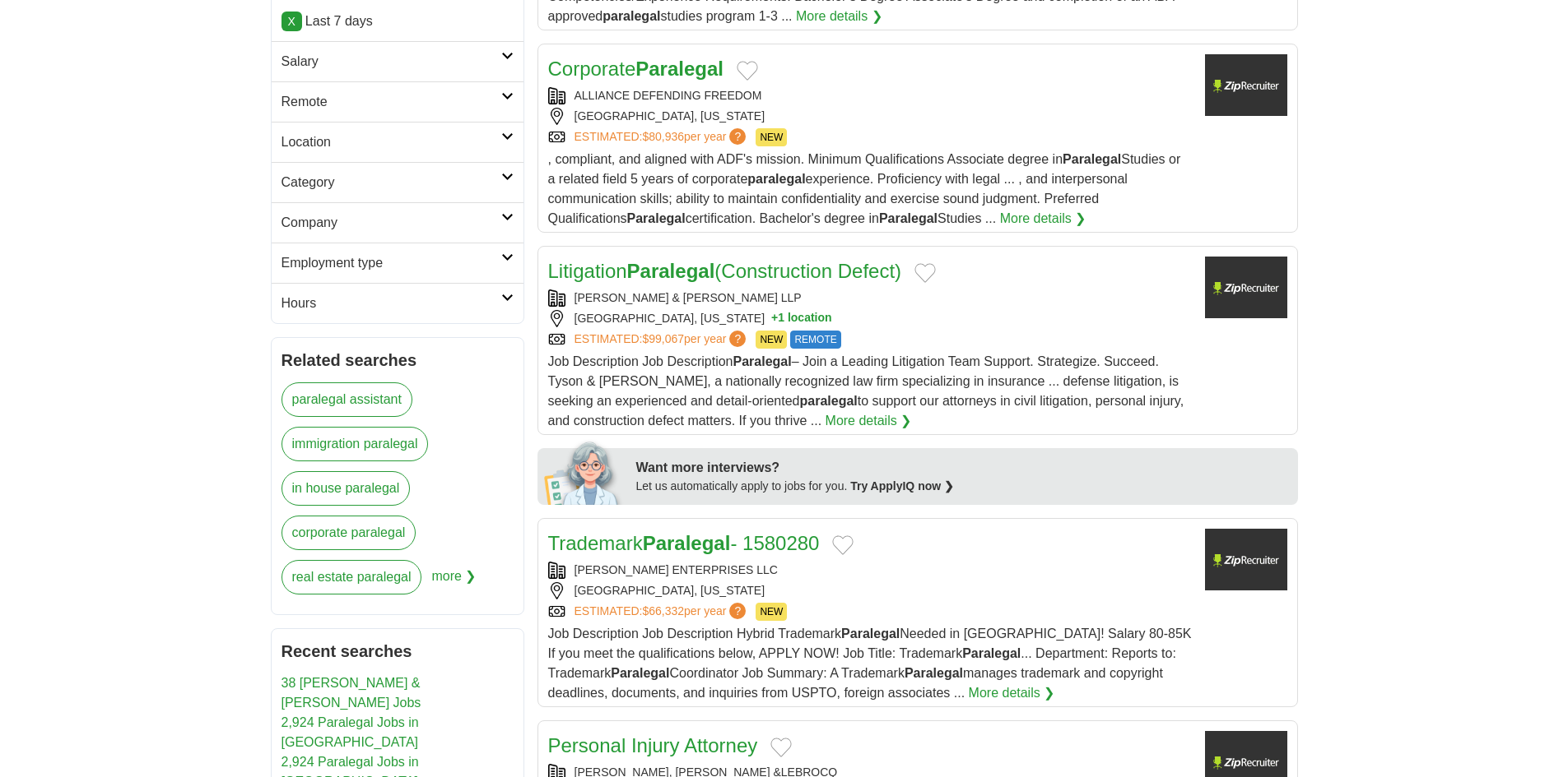
scroll to position [658, 0]
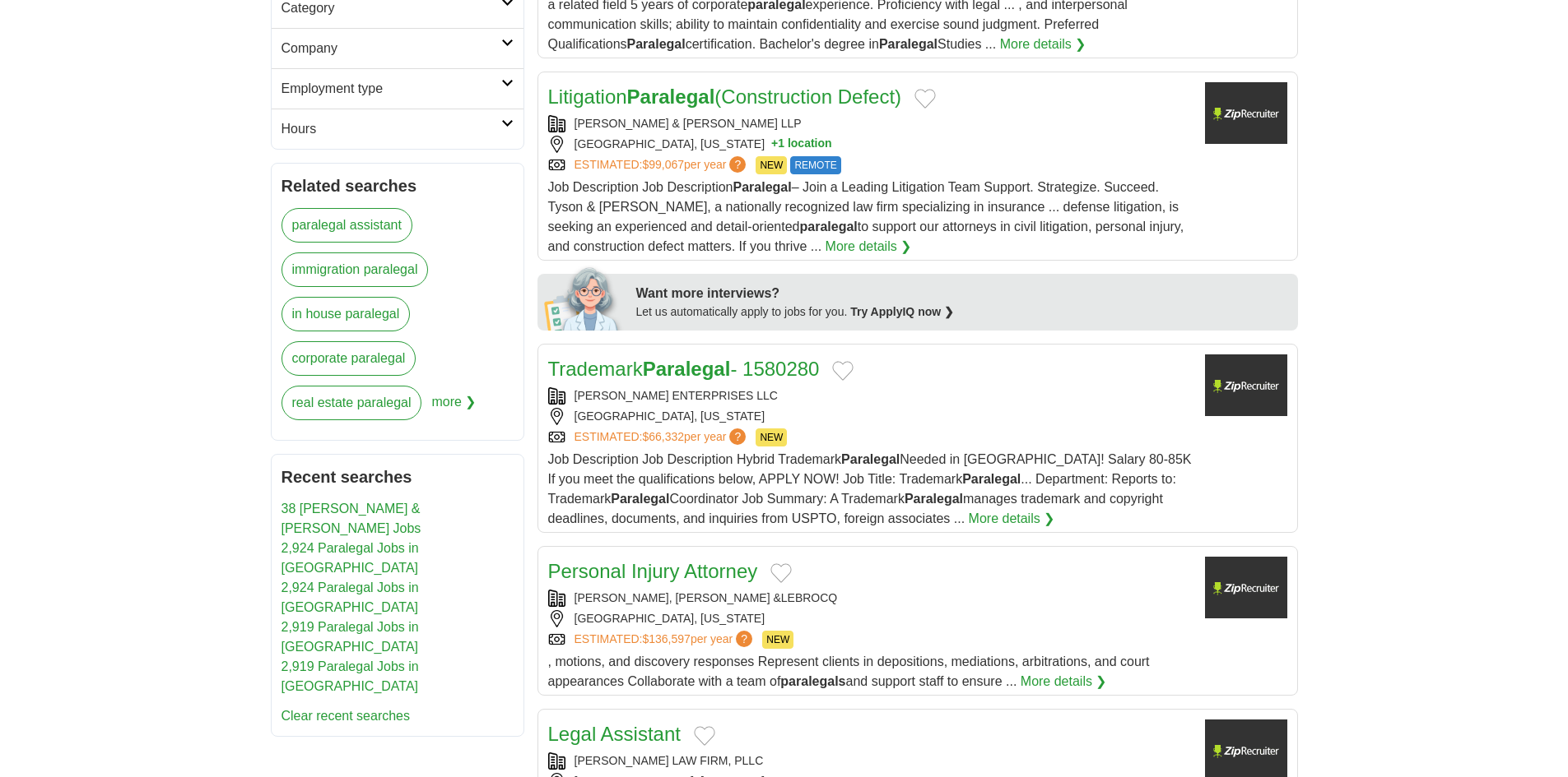
click at [876, 115] on div "TYSON & MENDES LLP SACRAMENTO, CALIFORNIA + 1 location ESTIMATED: $99,067 per y…" at bounding box center [870, 145] width 644 height 59
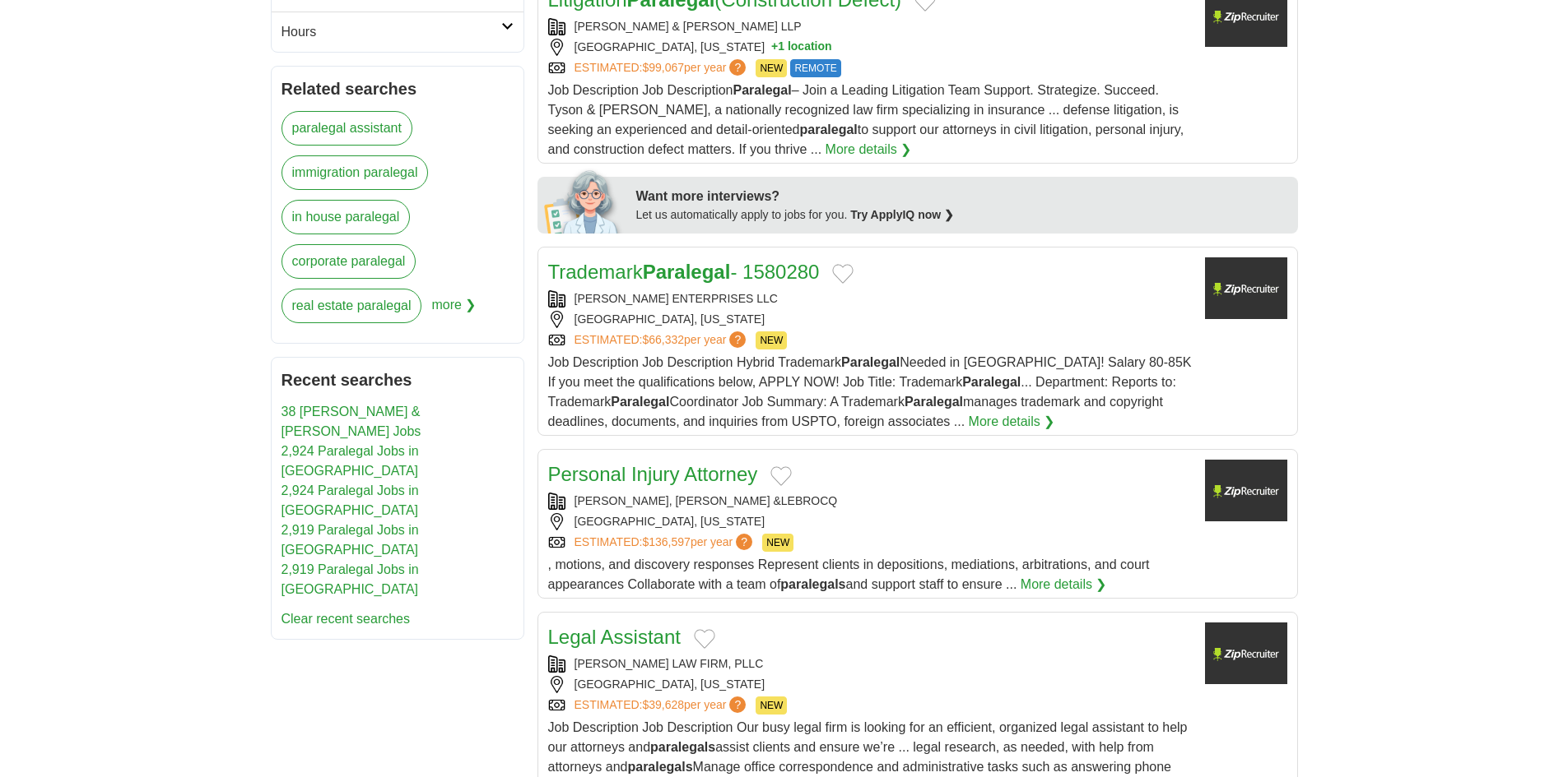
scroll to position [905, 0]
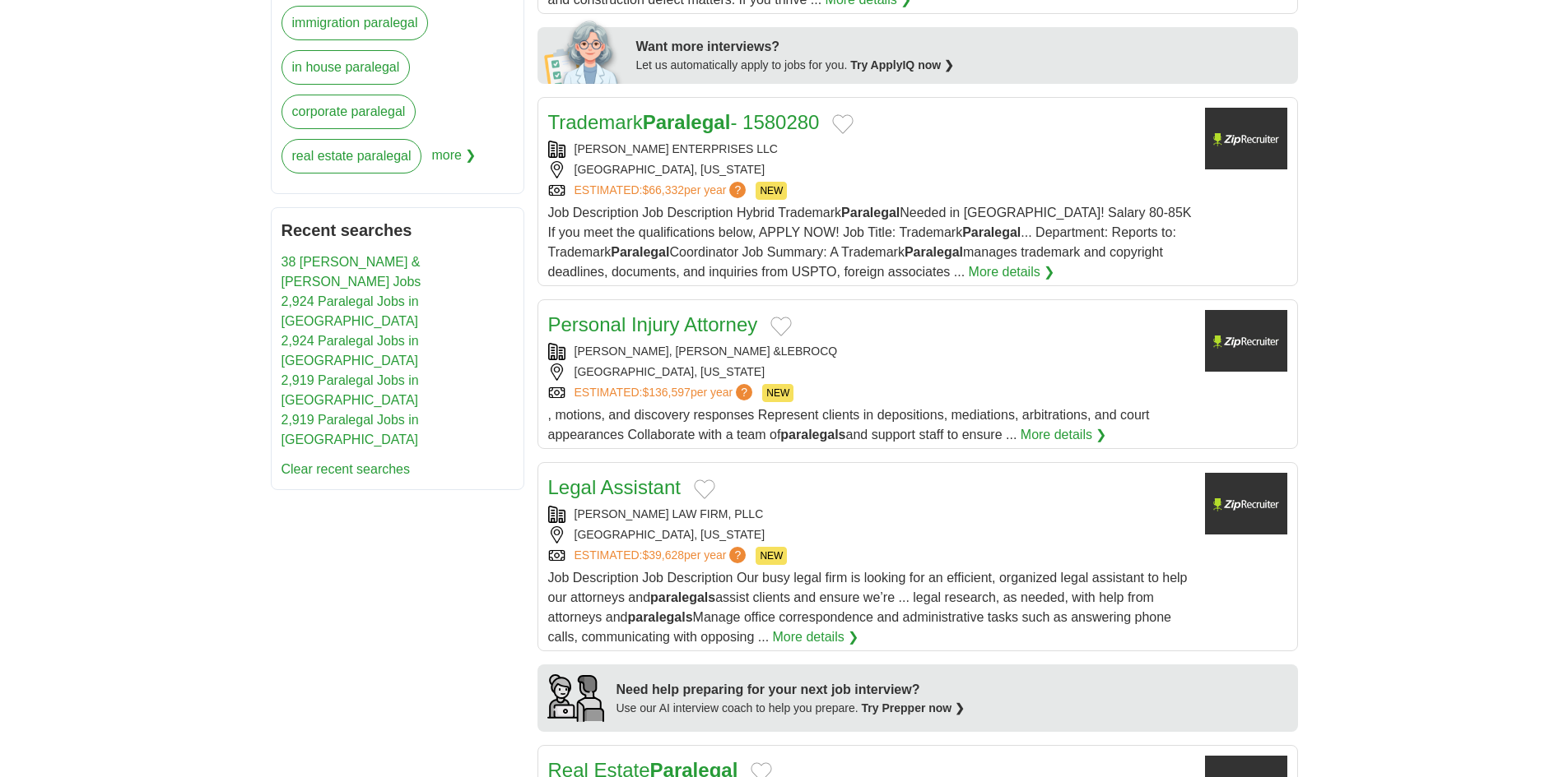
click at [853, 319] on div "Personal Injury Attorney" at bounding box center [870, 325] width 644 height 30
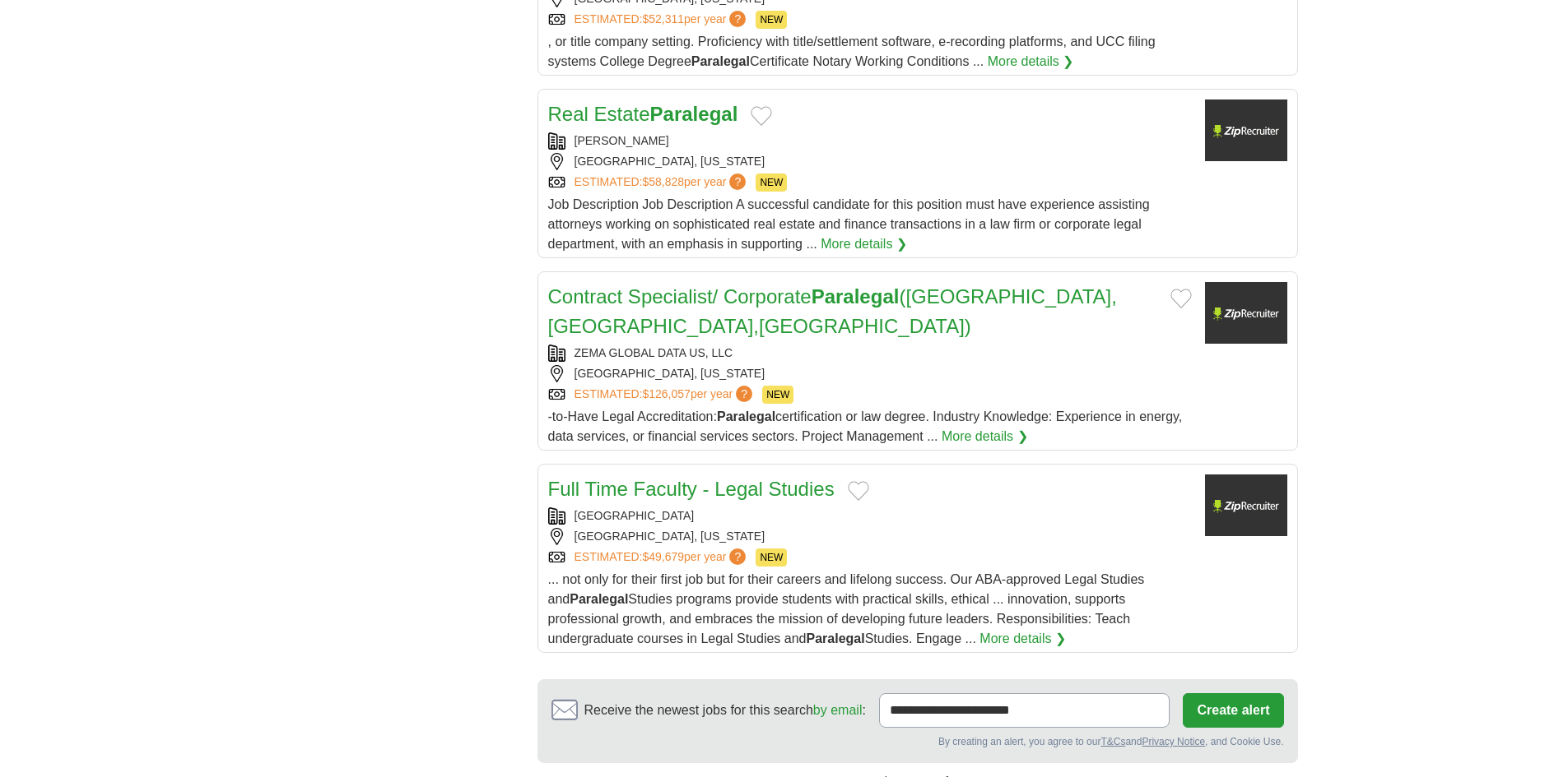
scroll to position [1728, 0]
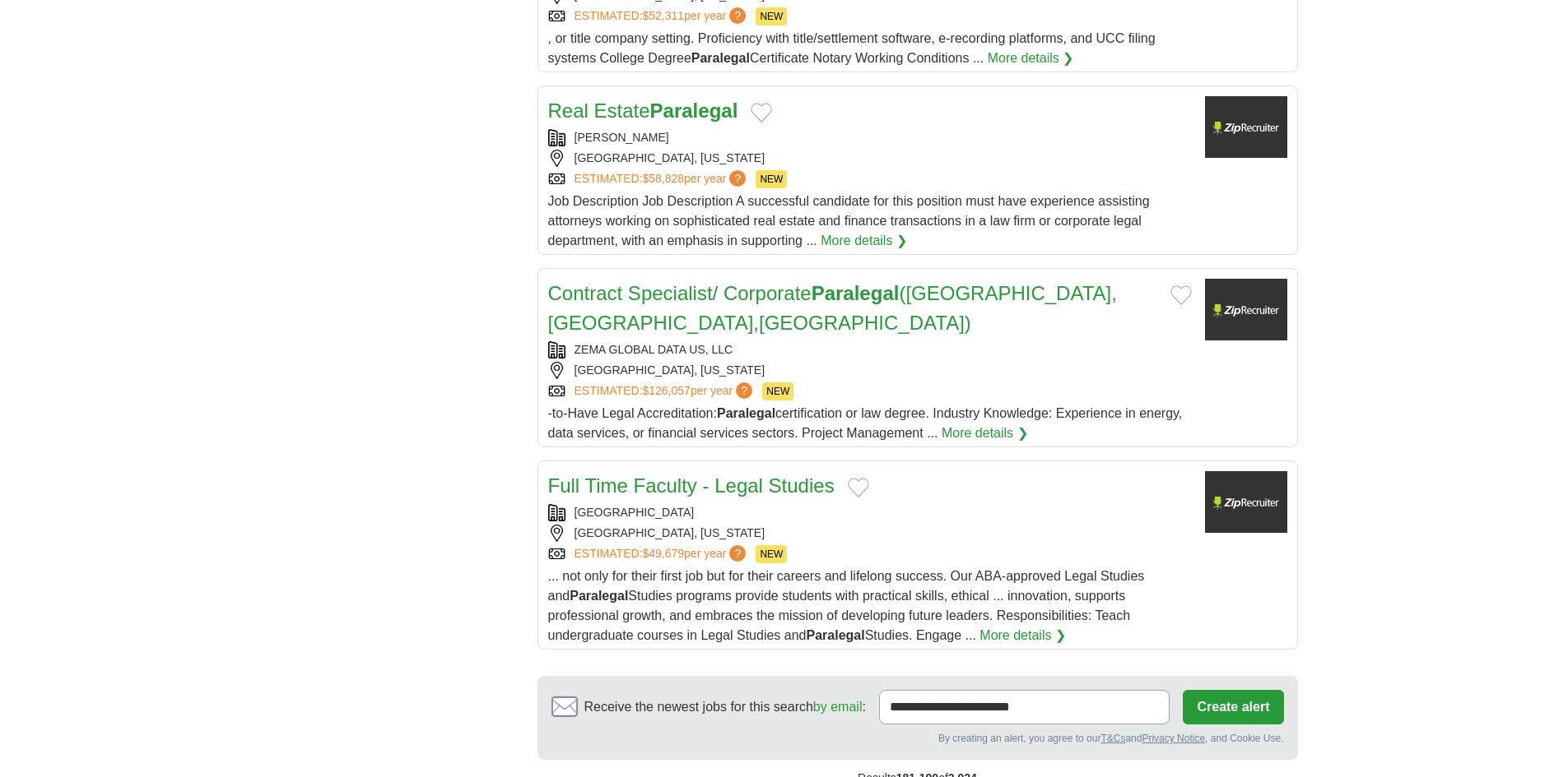
click at [870, 342] on div "ZEMA GLOBAL DATA US, LLC GREENWOOD VILLAGE, COLORADO ESTIMATED: $126,057 per ye…" at bounding box center [870, 371] width 644 height 59
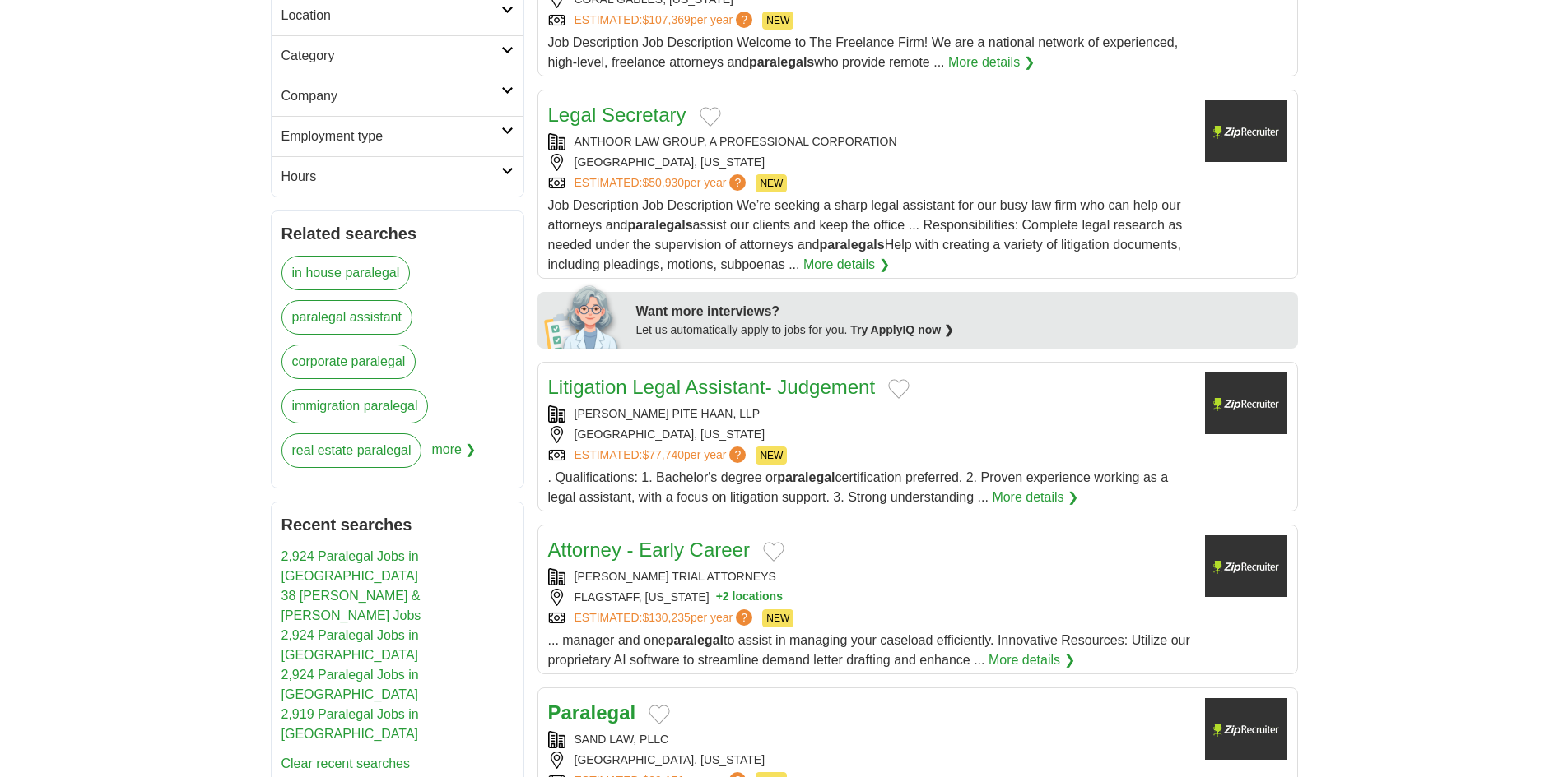
scroll to position [658, 0]
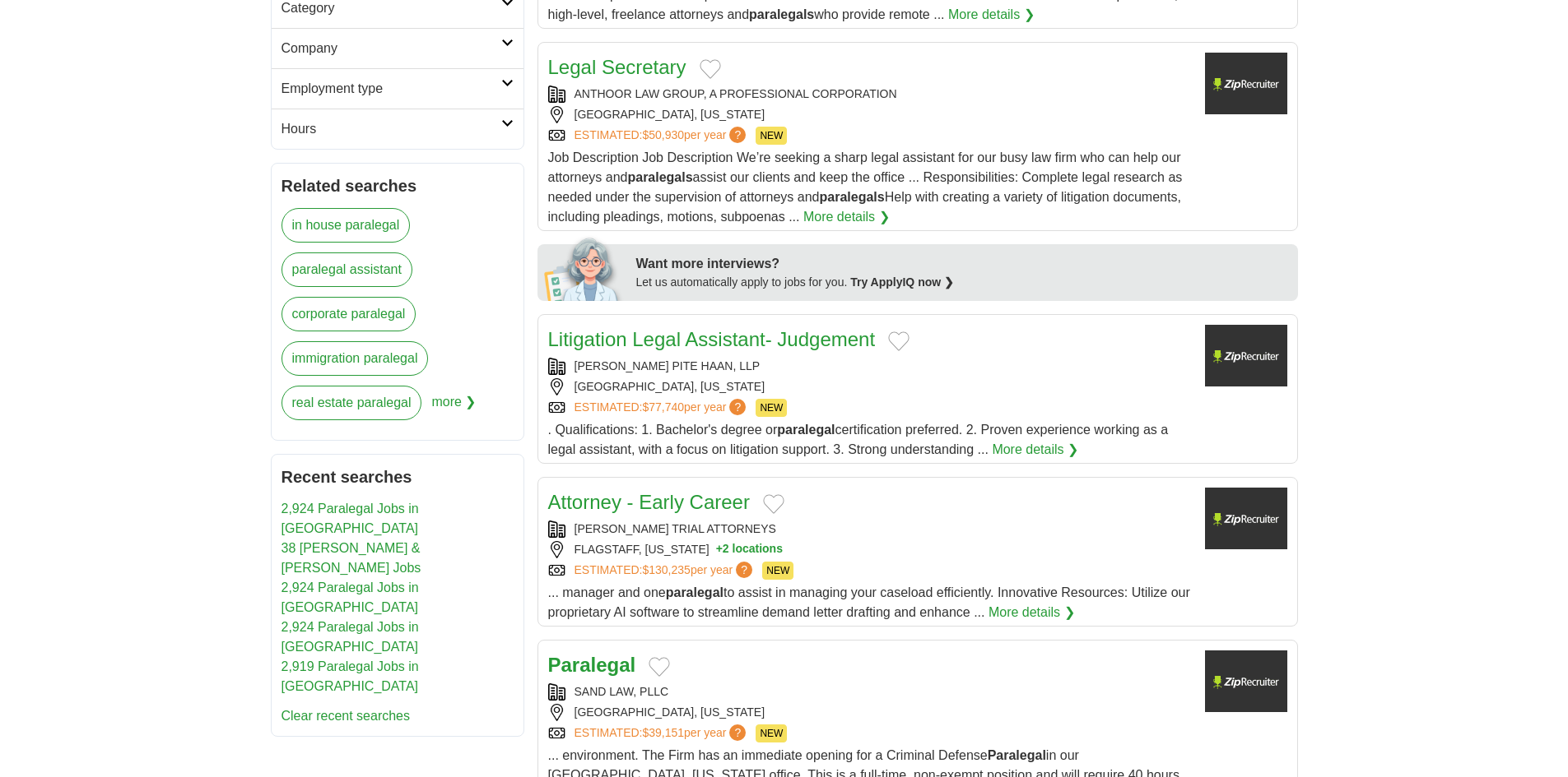
click at [910, 373] on div "ALDRIDGE PITE HAAN, LLP" at bounding box center [870, 366] width 644 height 17
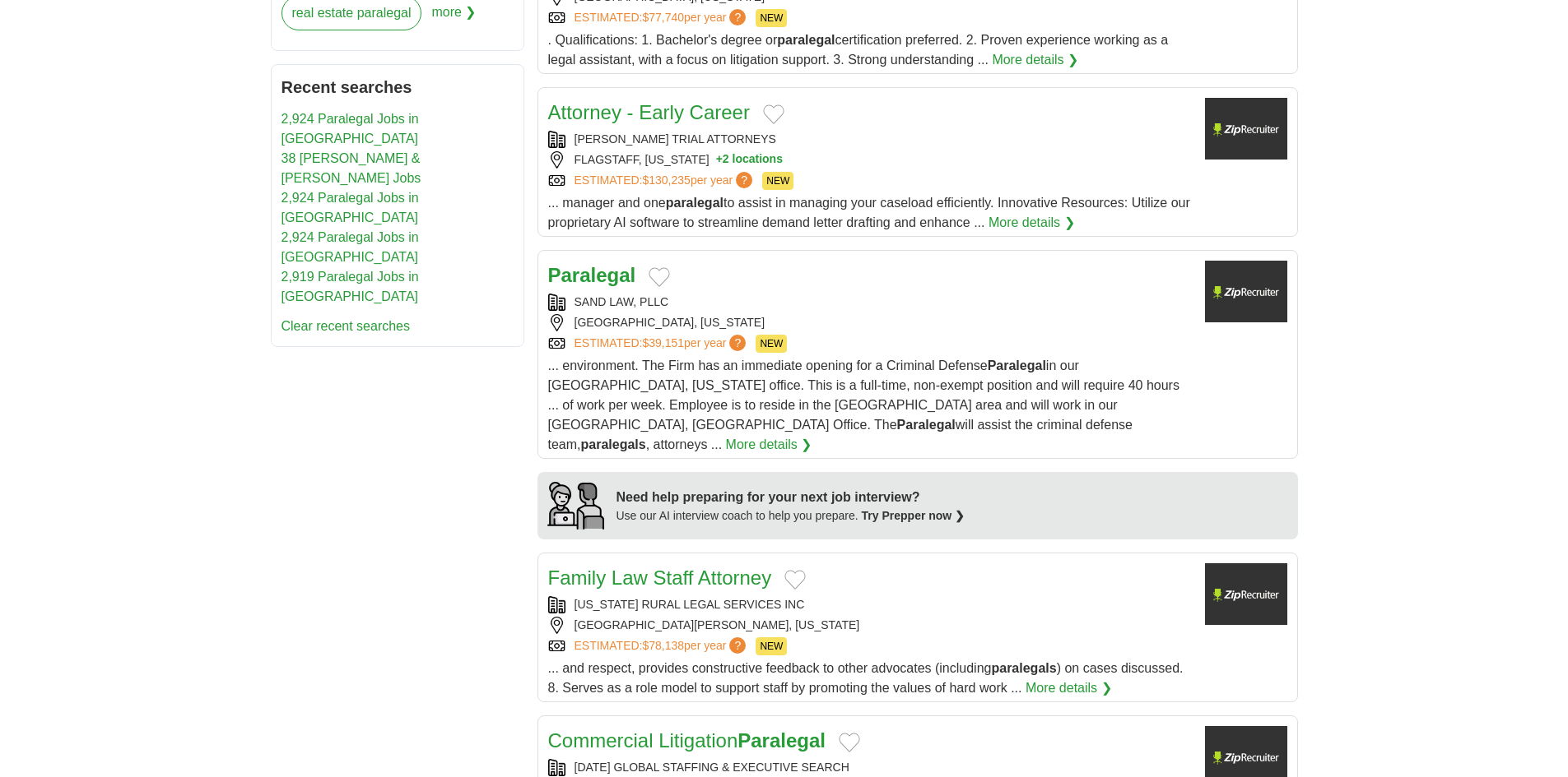
scroll to position [1152, 0]
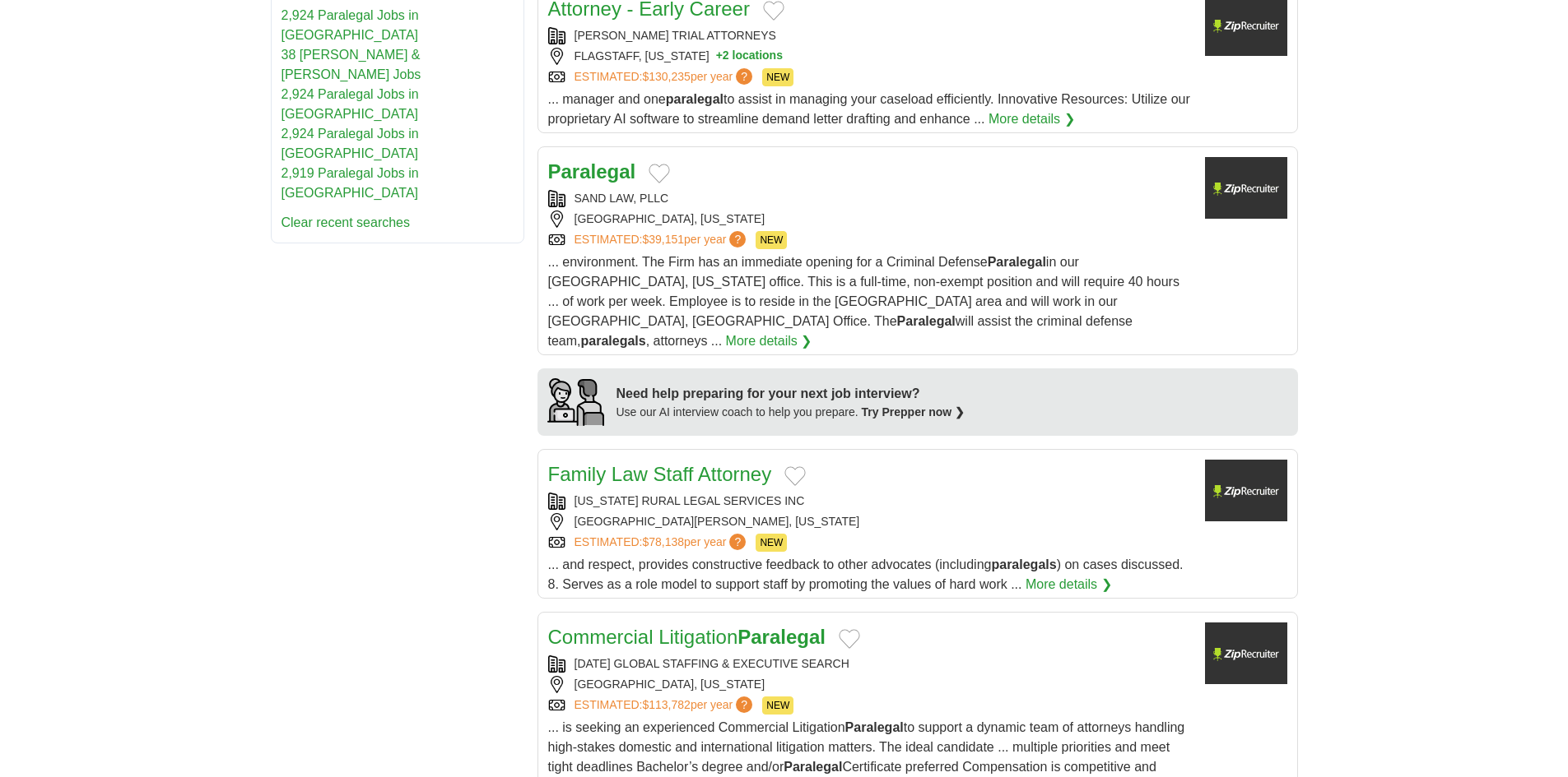
click at [838, 213] on div "BISMARCK, NORTH DAKOTA" at bounding box center [870, 219] width 644 height 17
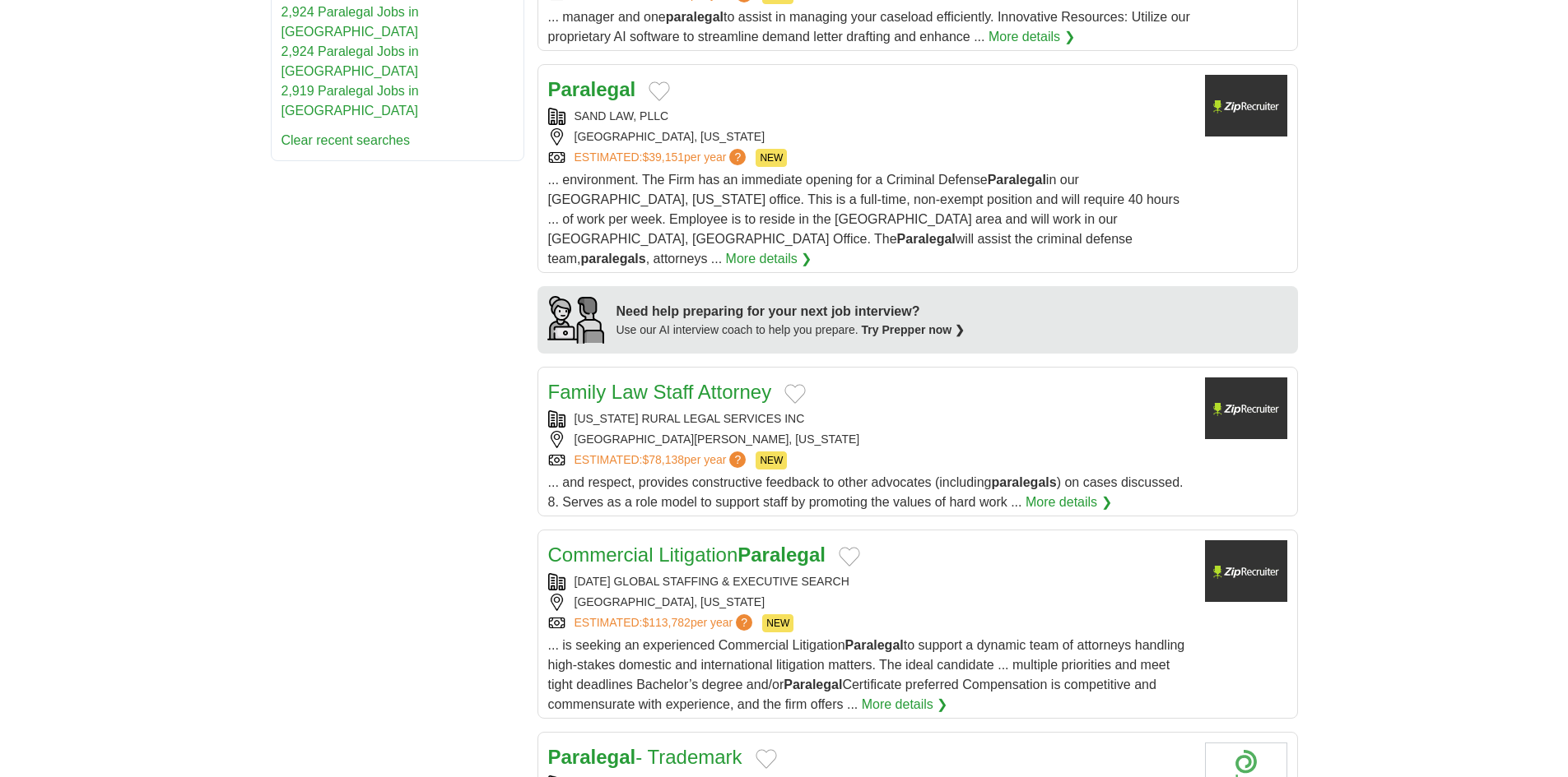
click at [859, 411] on div "FLORIDA RURAL LEGAL SERVICES INC" at bounding box center [870, 419] width 644 height 17
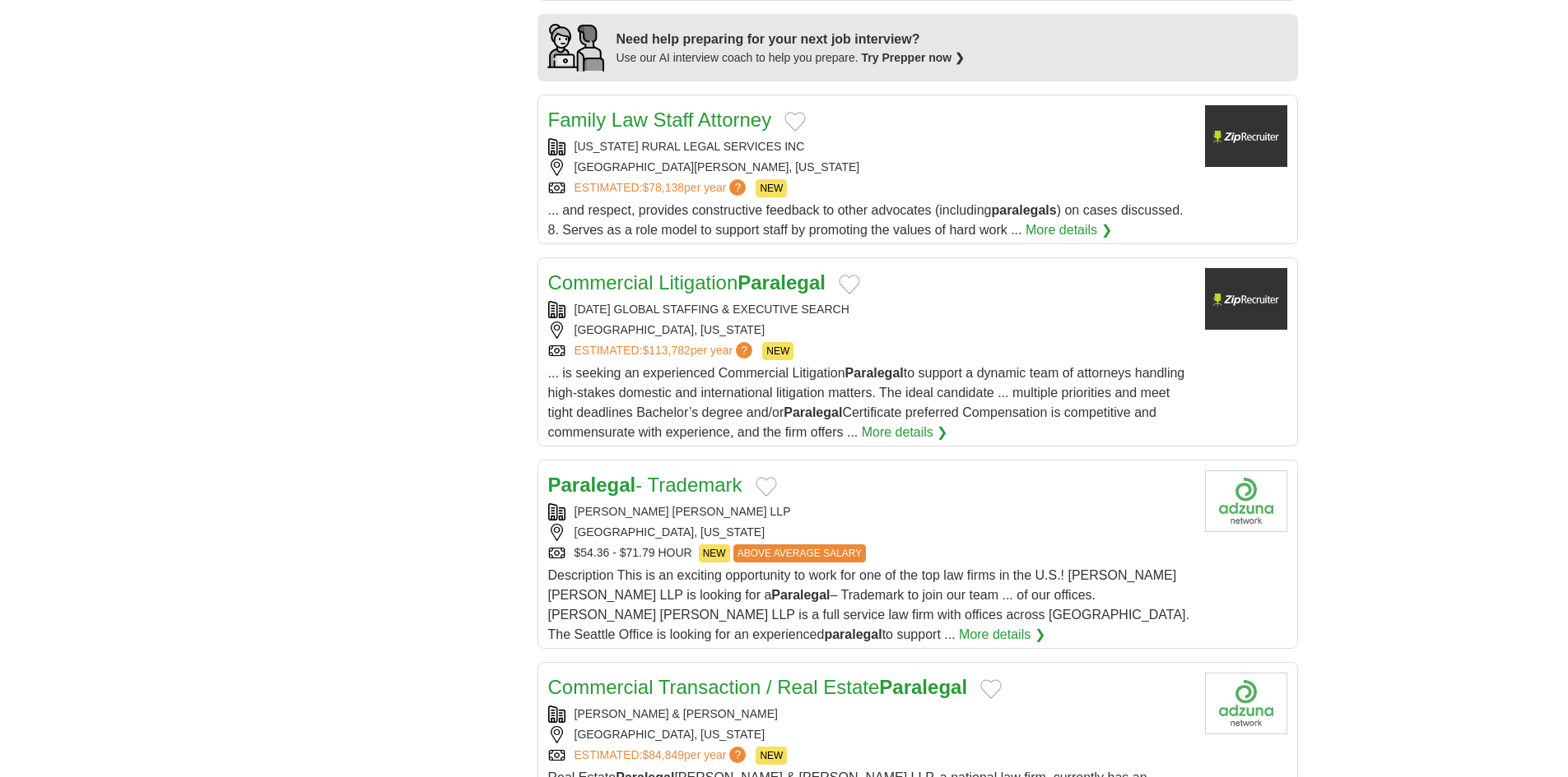
scroll to position [1563, 0]
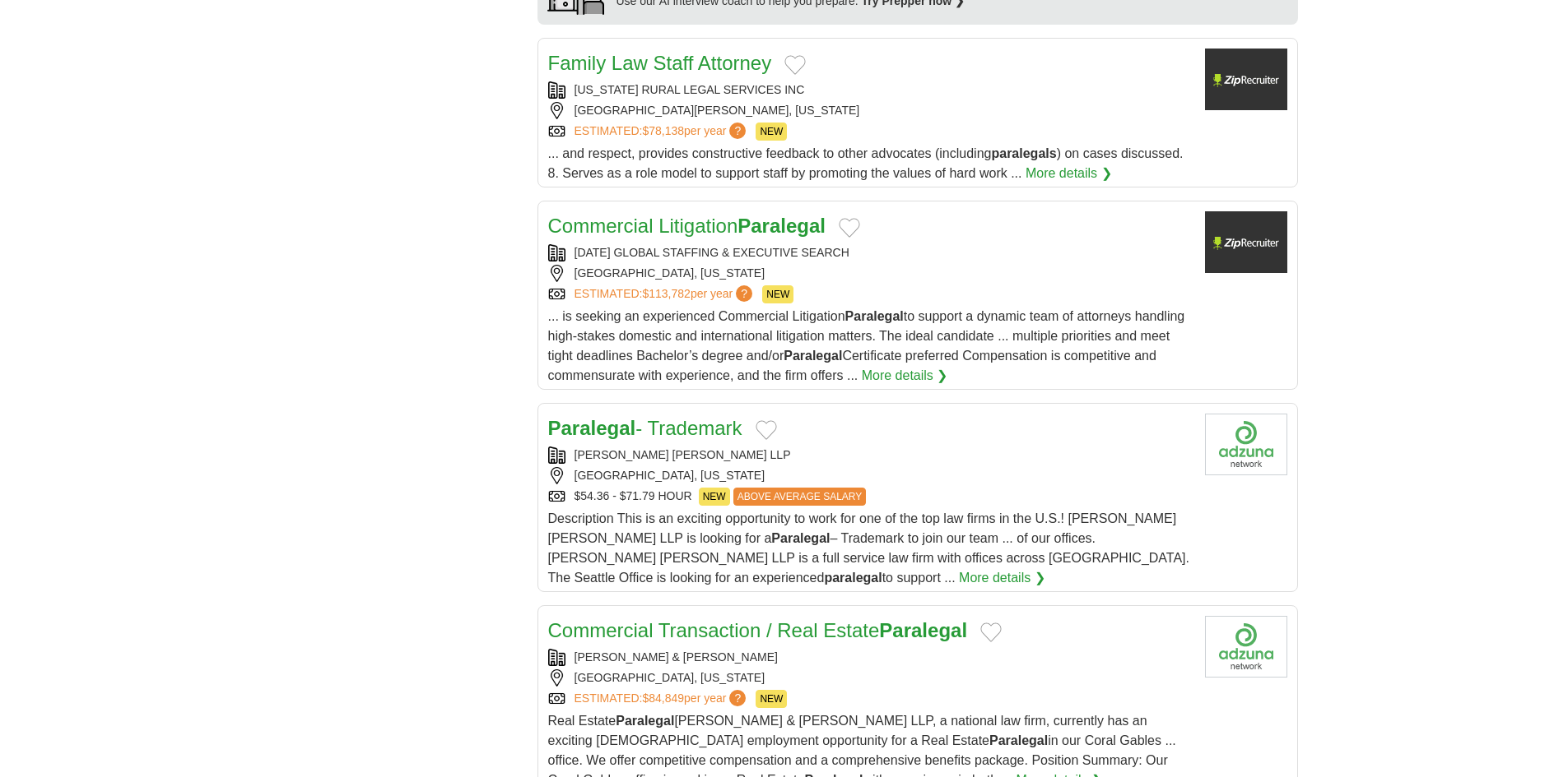
click at [837, 447] on div "DAVIS WRIGHT TREMAINE LLP" at bounding box center [870, 455] width 644 height 17
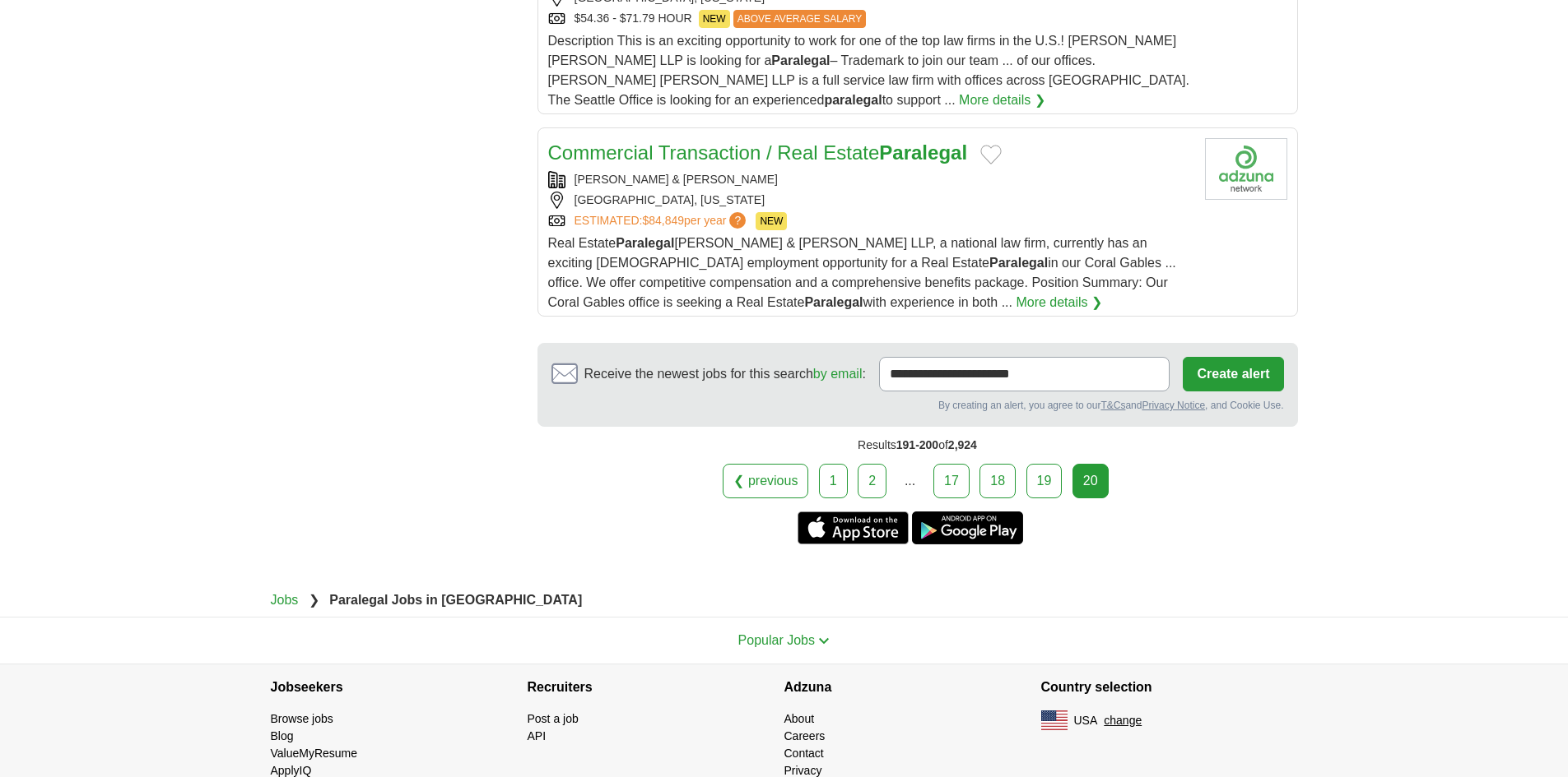
scroll to position [2057, 0]
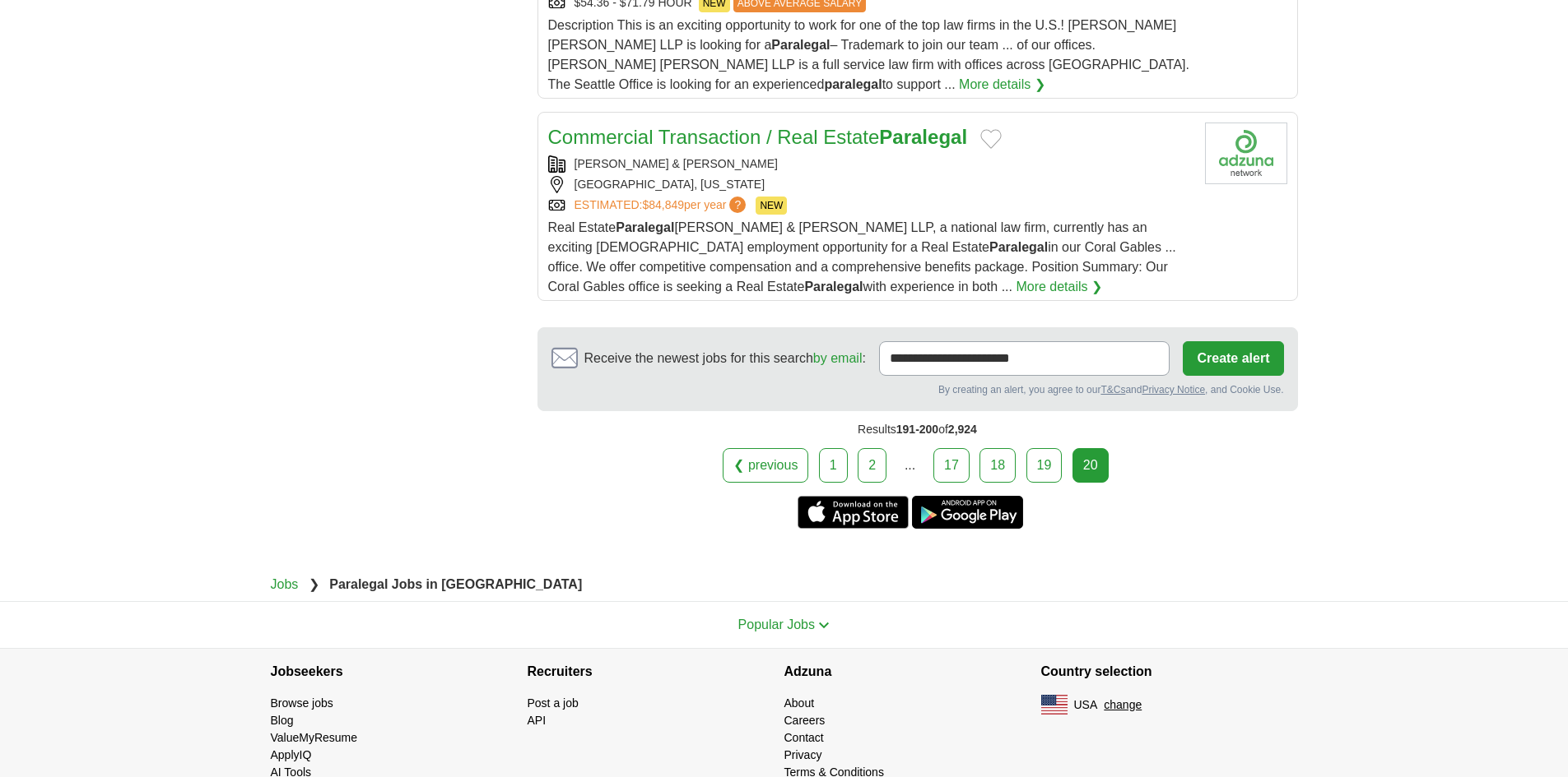
click at [902, 176] on div "MIAMI, FLORIDA" at bounding box center [870, 184] width 644 height 17
